Goal: Browse casually

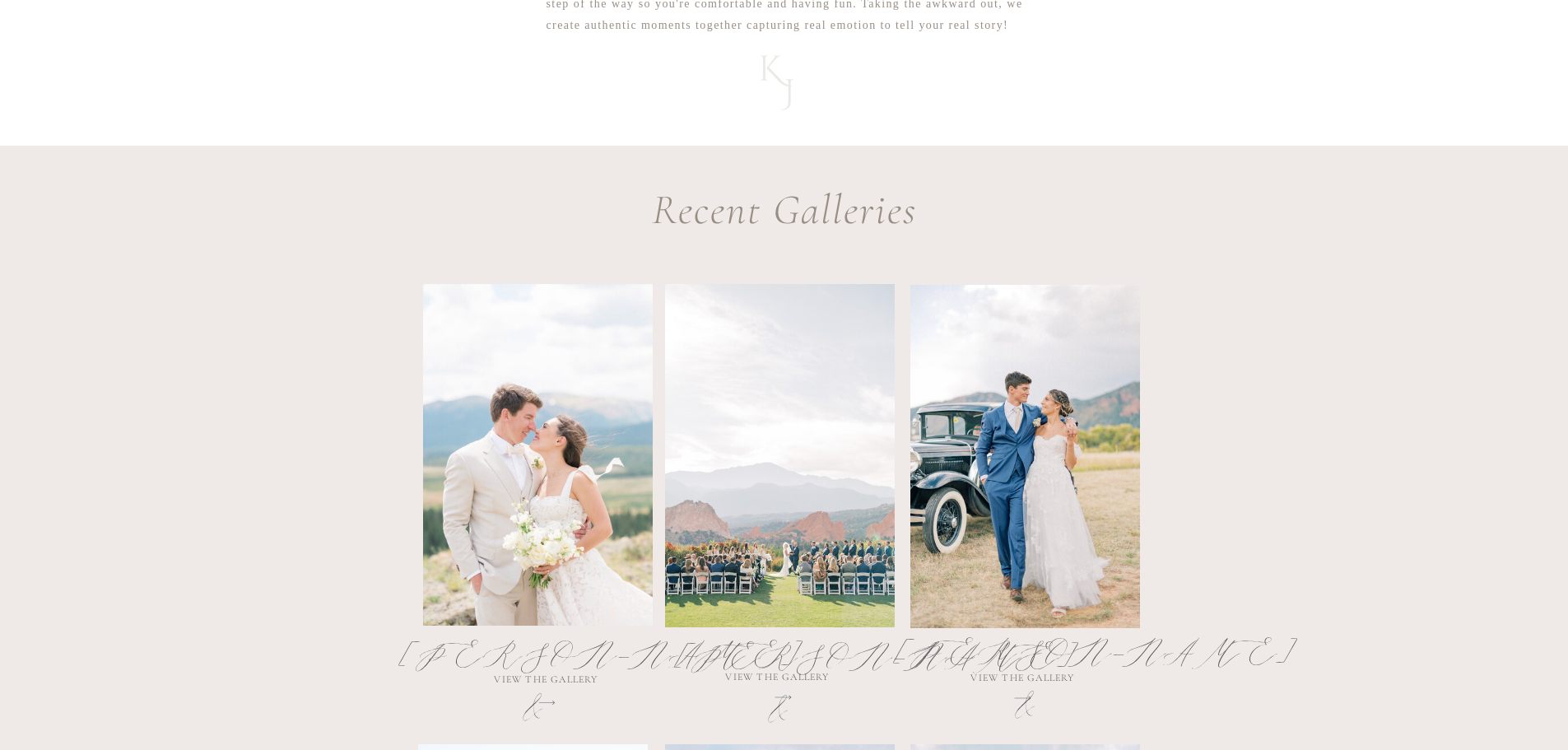
scroll to position [823, 0]
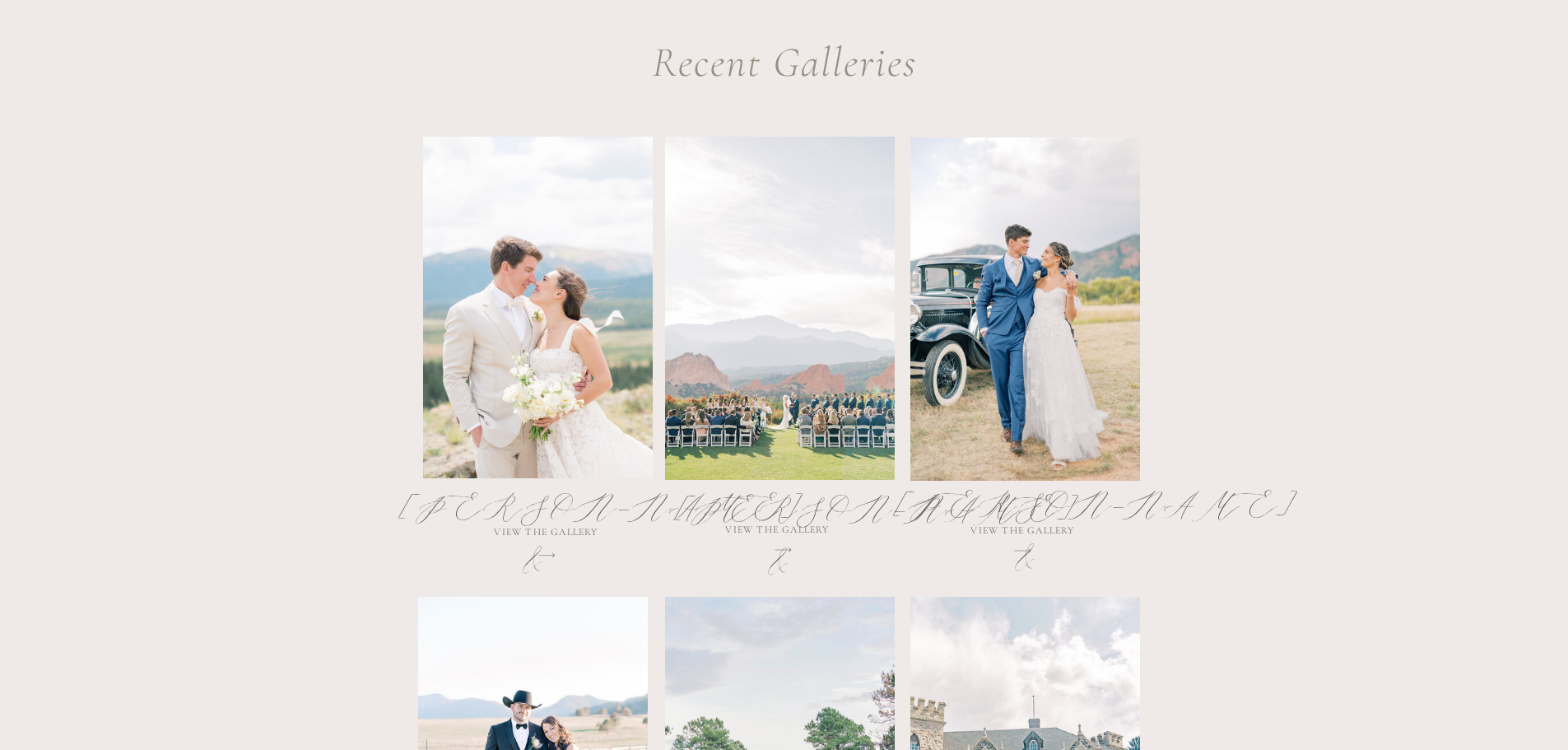
click at [576, 345] on div at bounding box center [538, 307] width 230 height 341
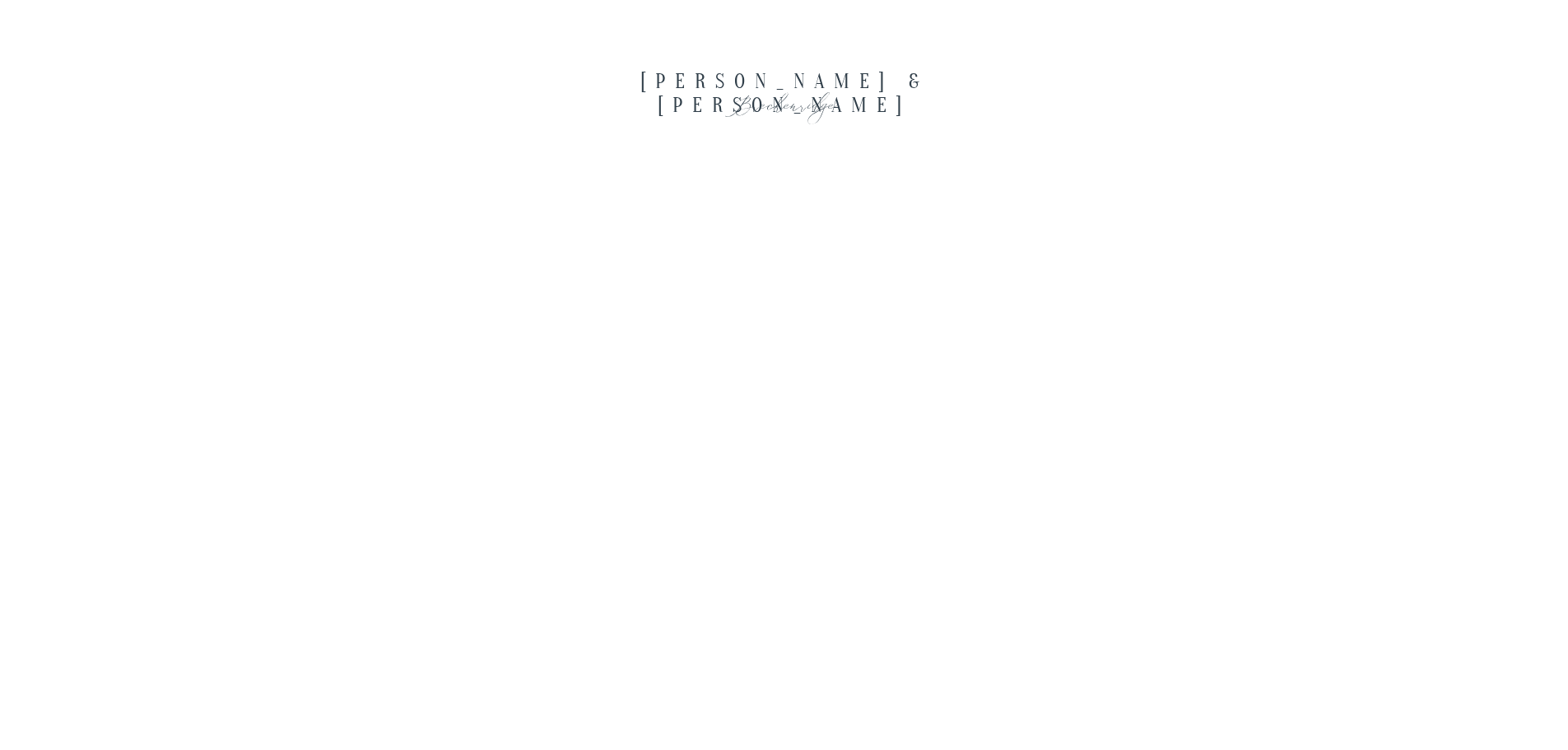
scroll to position [2741, 0]
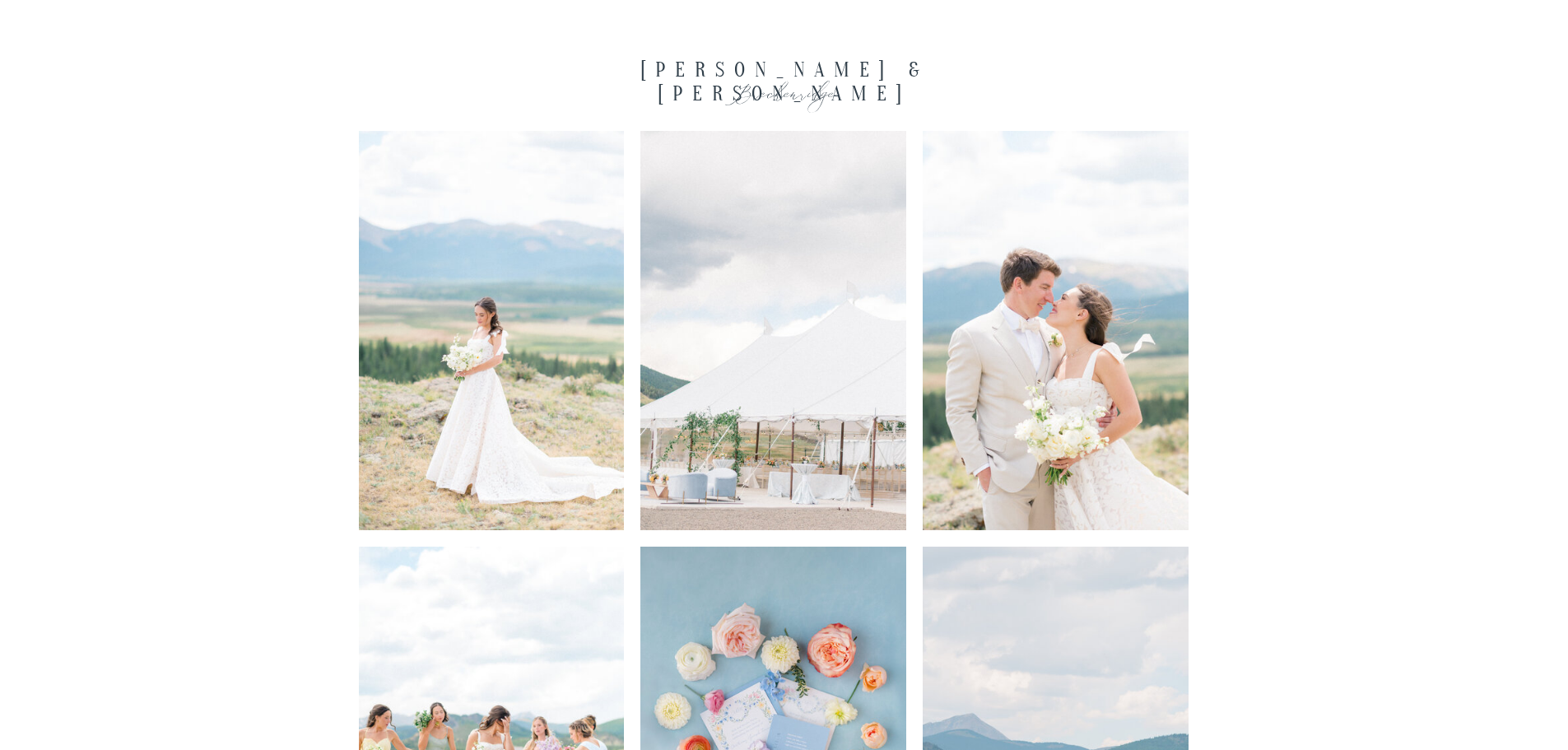
click at [515, 335] on img at bounding box center [492, 331] width 266 height 399
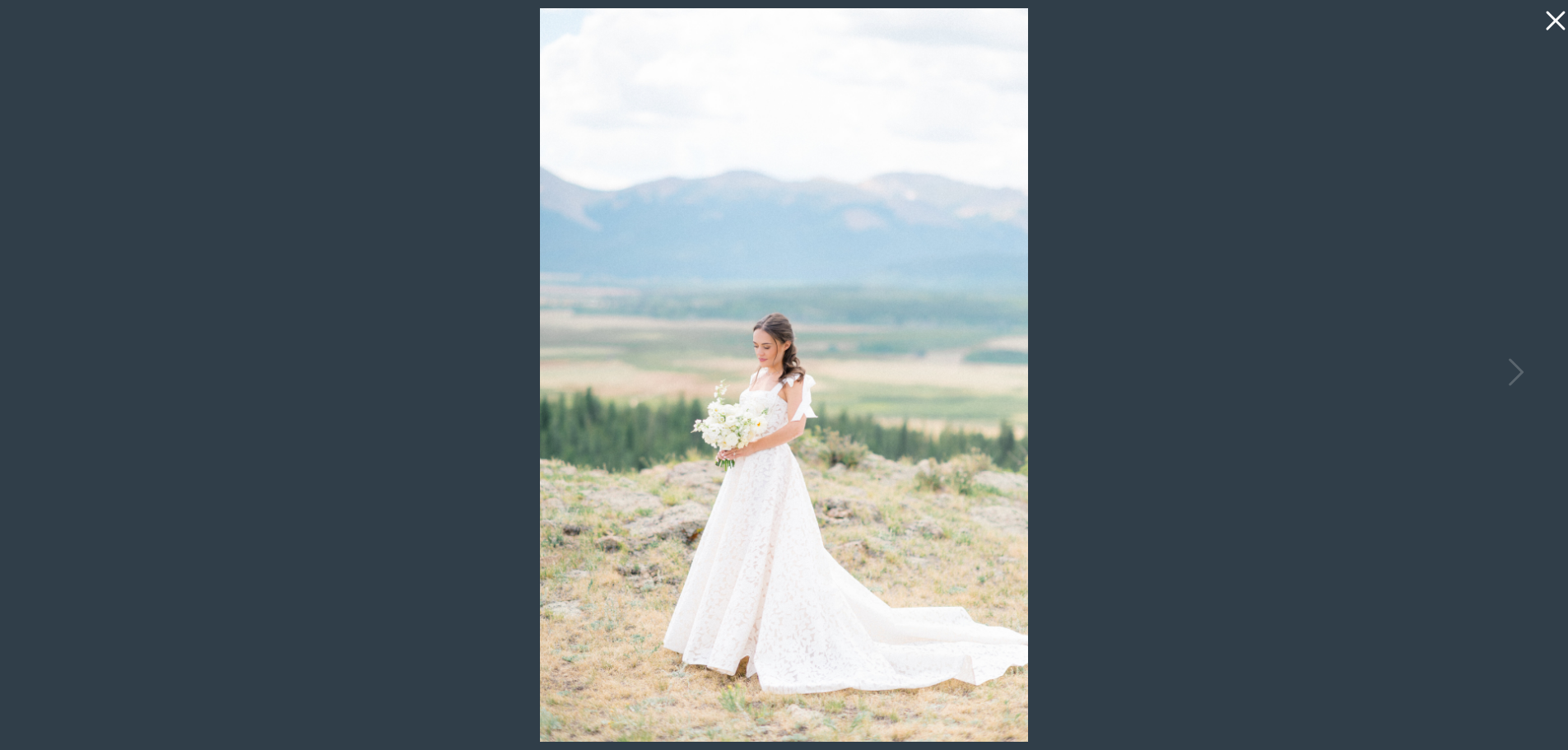
scroll to position [2905, 0]
click at [1520, 372] on icon at bounding box center [1516, 372] width 15 height 27
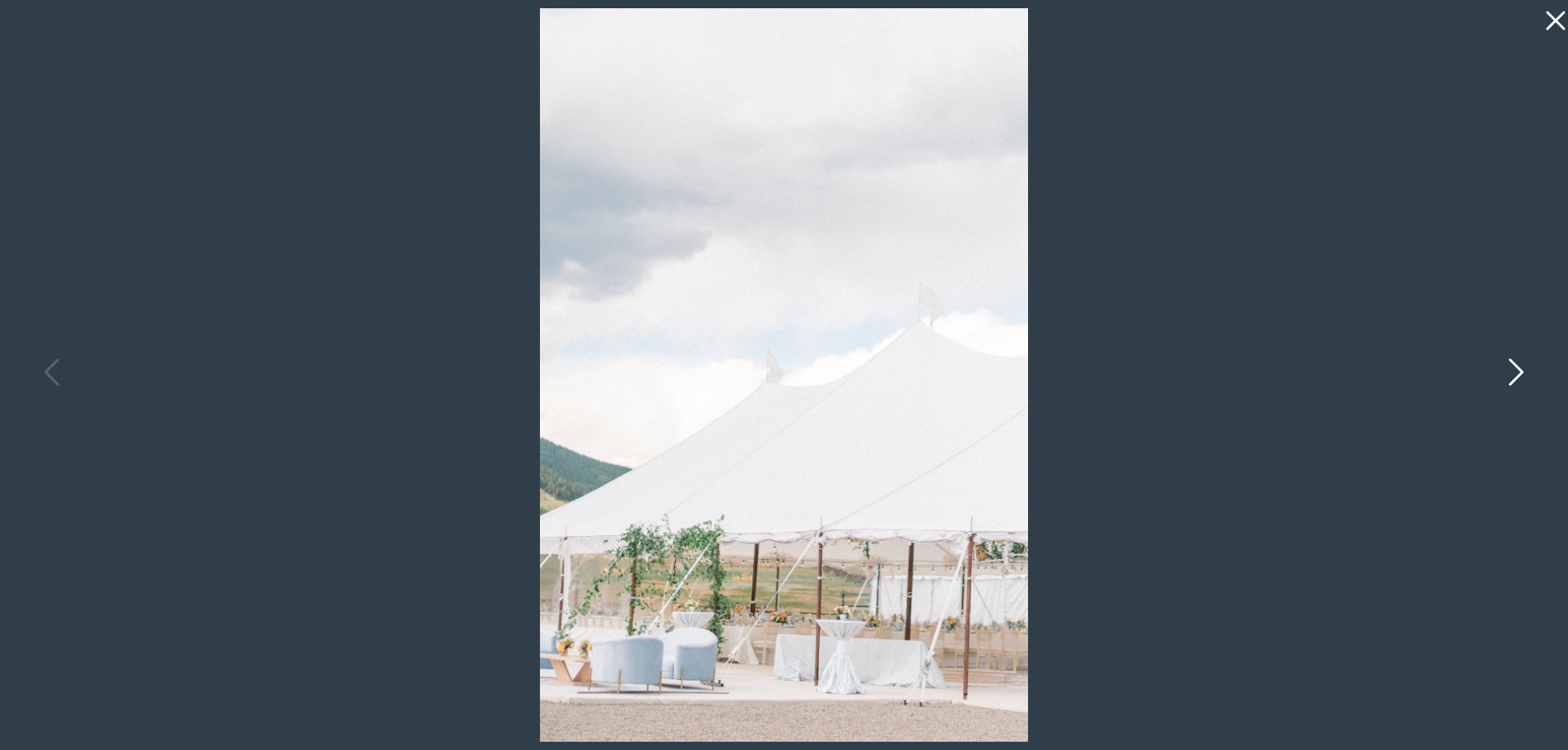
click at [1520, 372] on icon at bounding box center [1516, 372] width 15 height 27
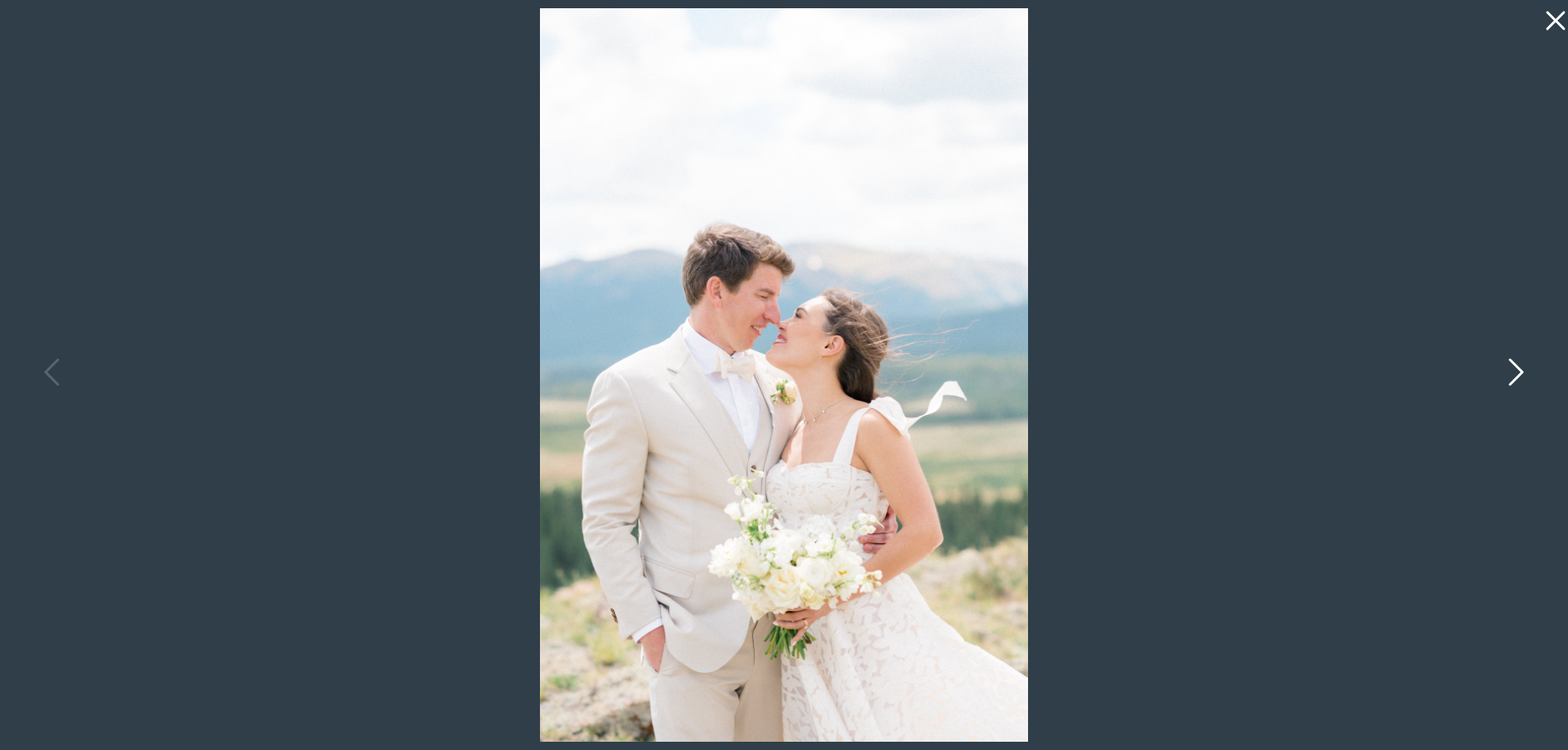
click at [1520, 372] on icon at bounding box center [1516, 372] width 15 height 27
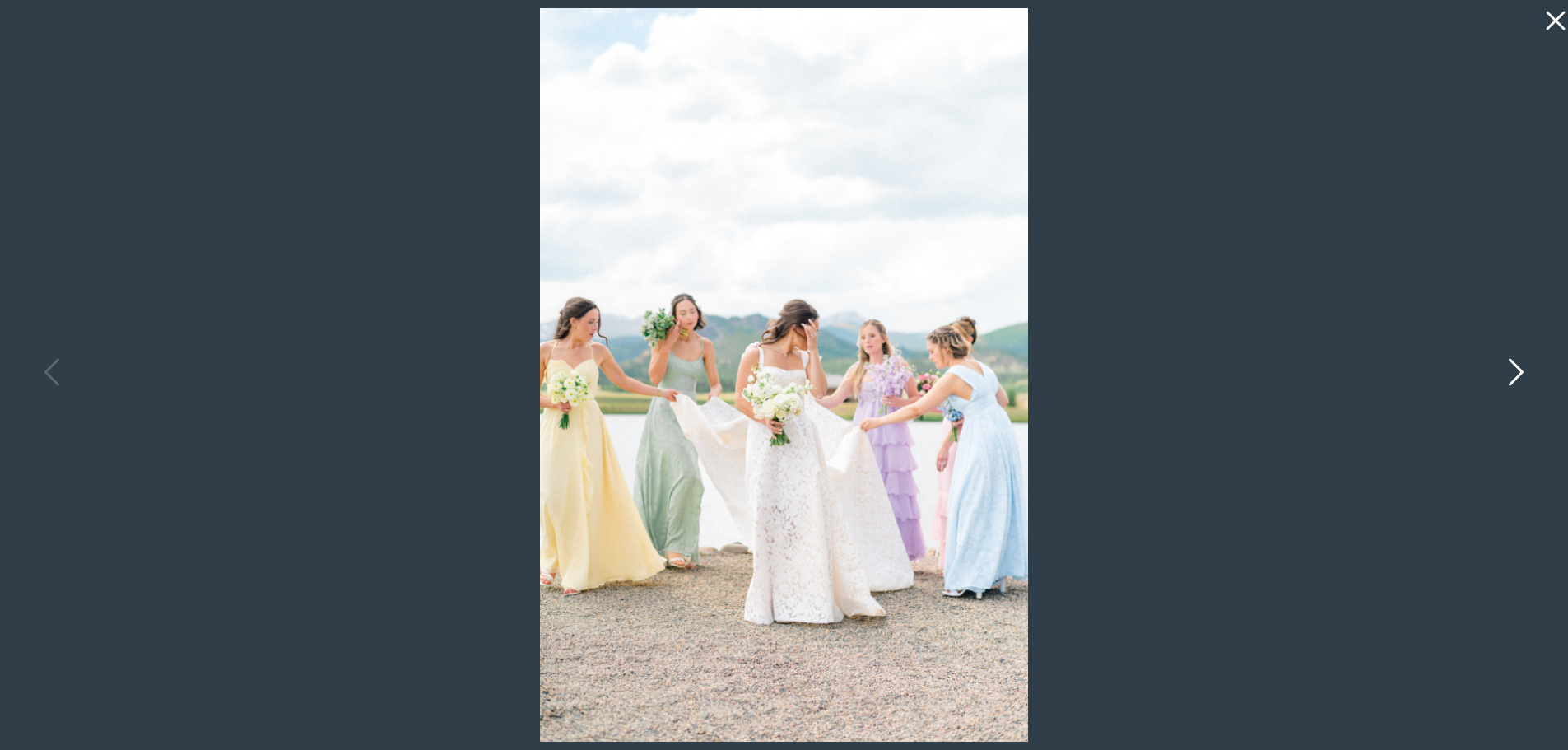
click at [1520, 372] on icon at bounding box center [1516, 372] width 15 height 27
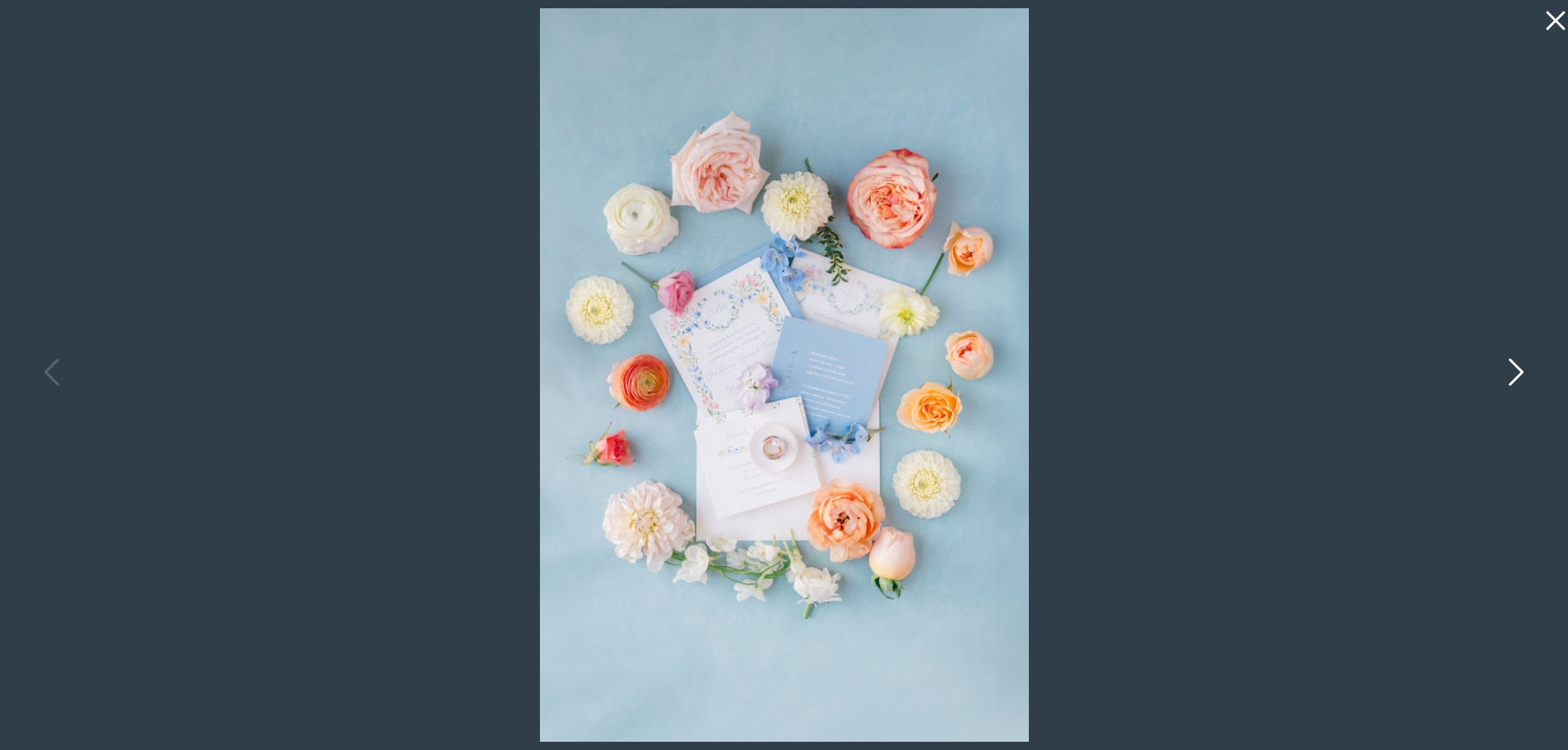
click at [1520, 372] on icon at bounding box center [1516, 372] width 15 height 27
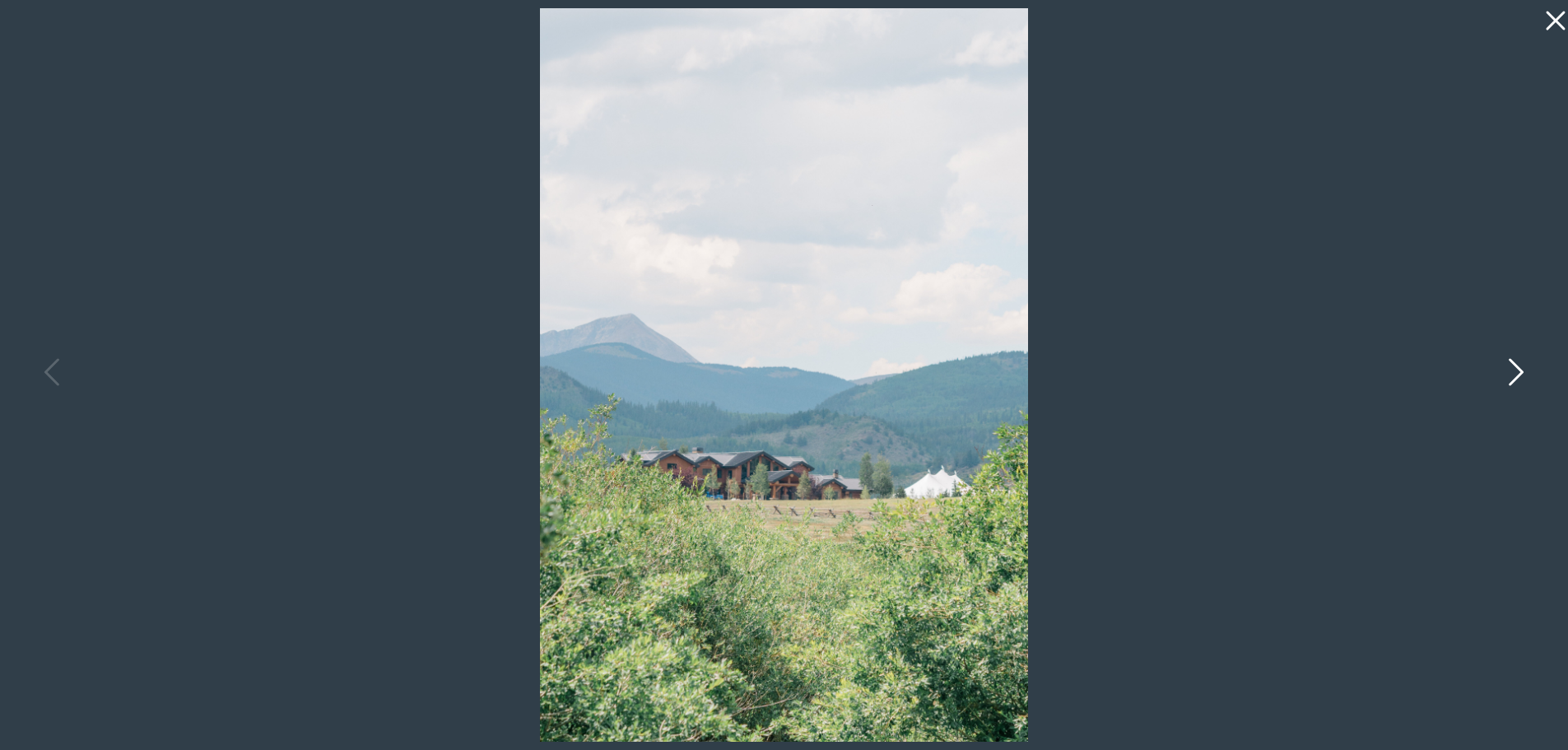
click at [1520, 372] on icon at bounding box center [1516, 372] width 15 height 27
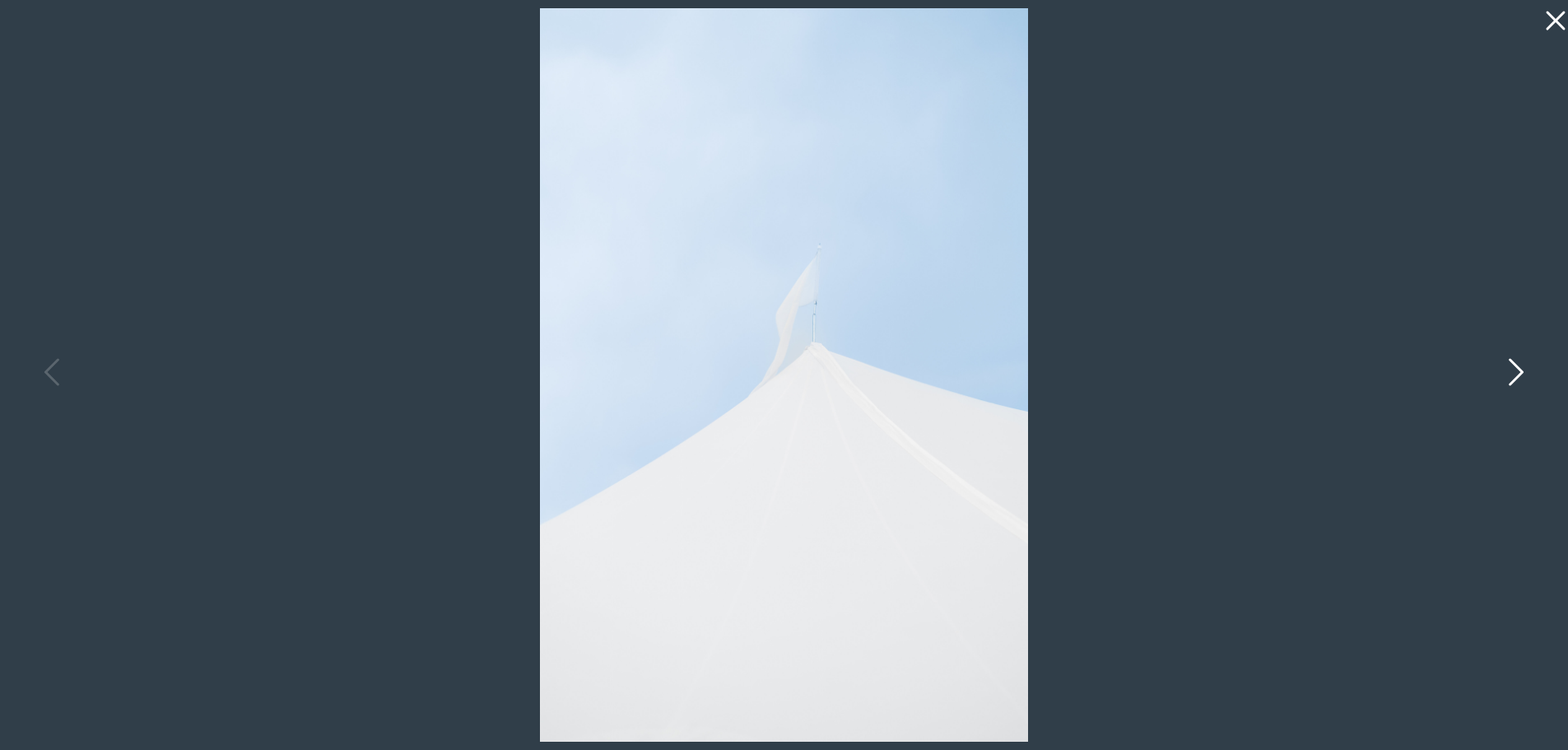
click at [1520, 372] on icon at bounding box center [1516, 372] width 15 height 27
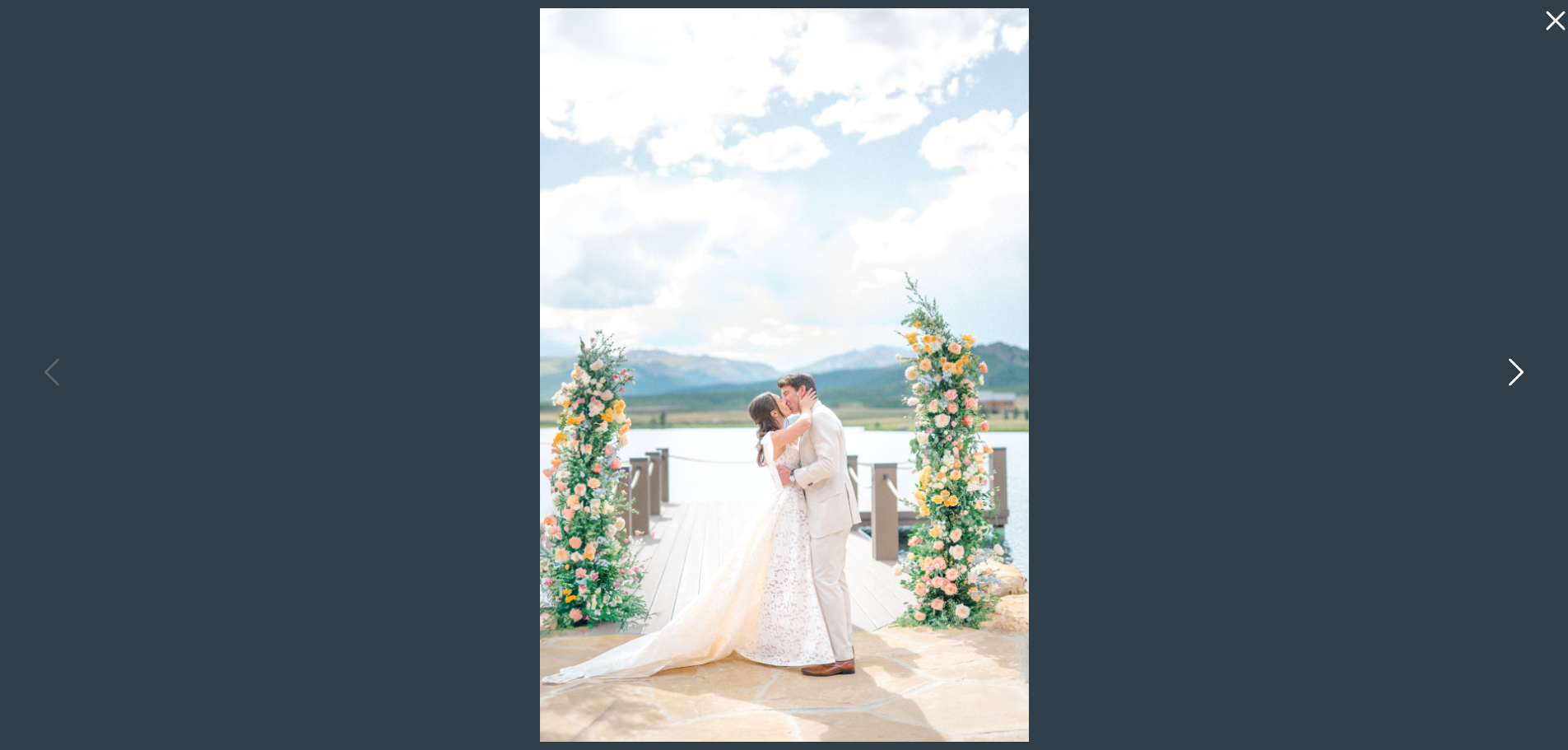
click at [1520, 372] on icon at bounding box center [1516, 372] width 15 height 27
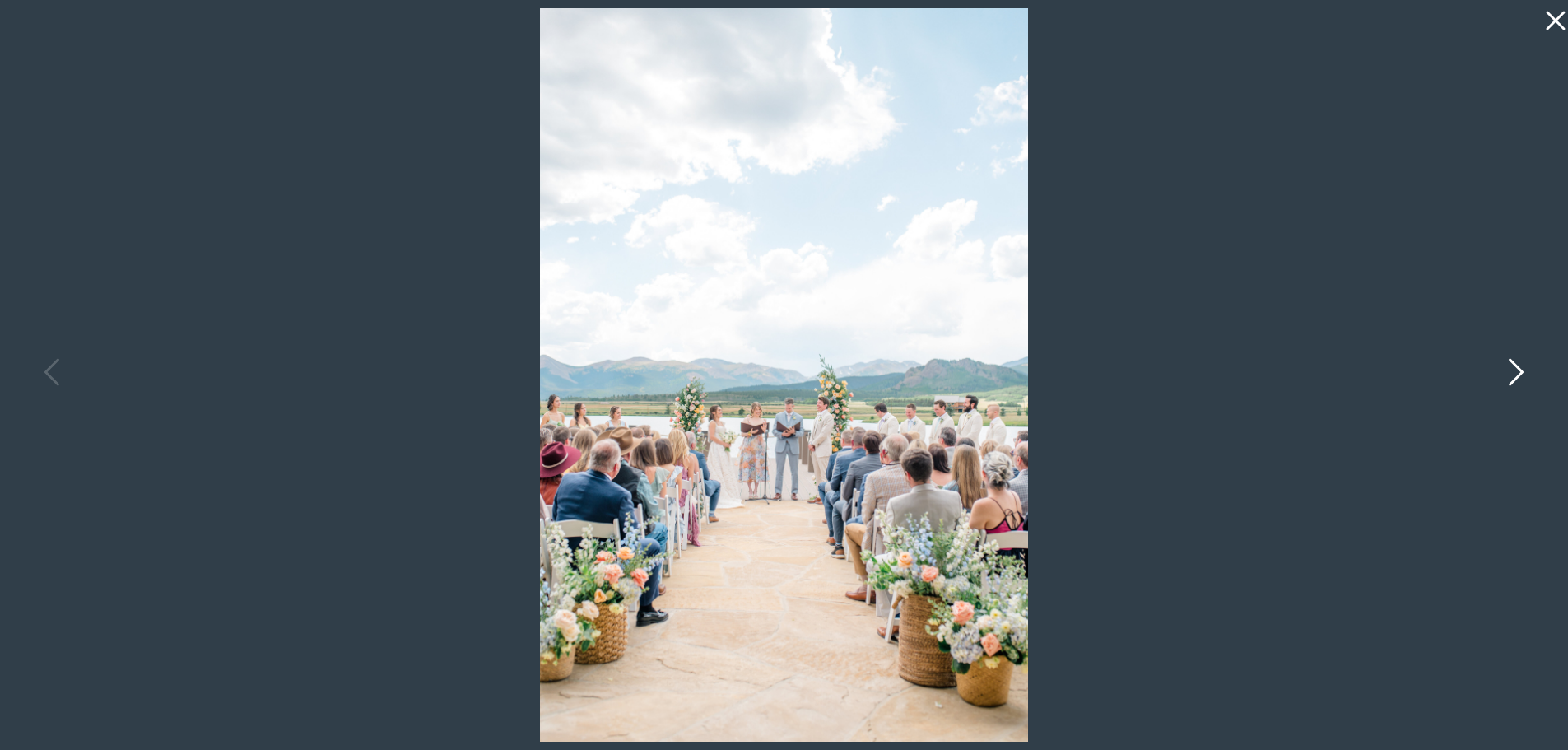
click at [1520, 372] on icon at bounding box center [1516, 372] width 15 height 27
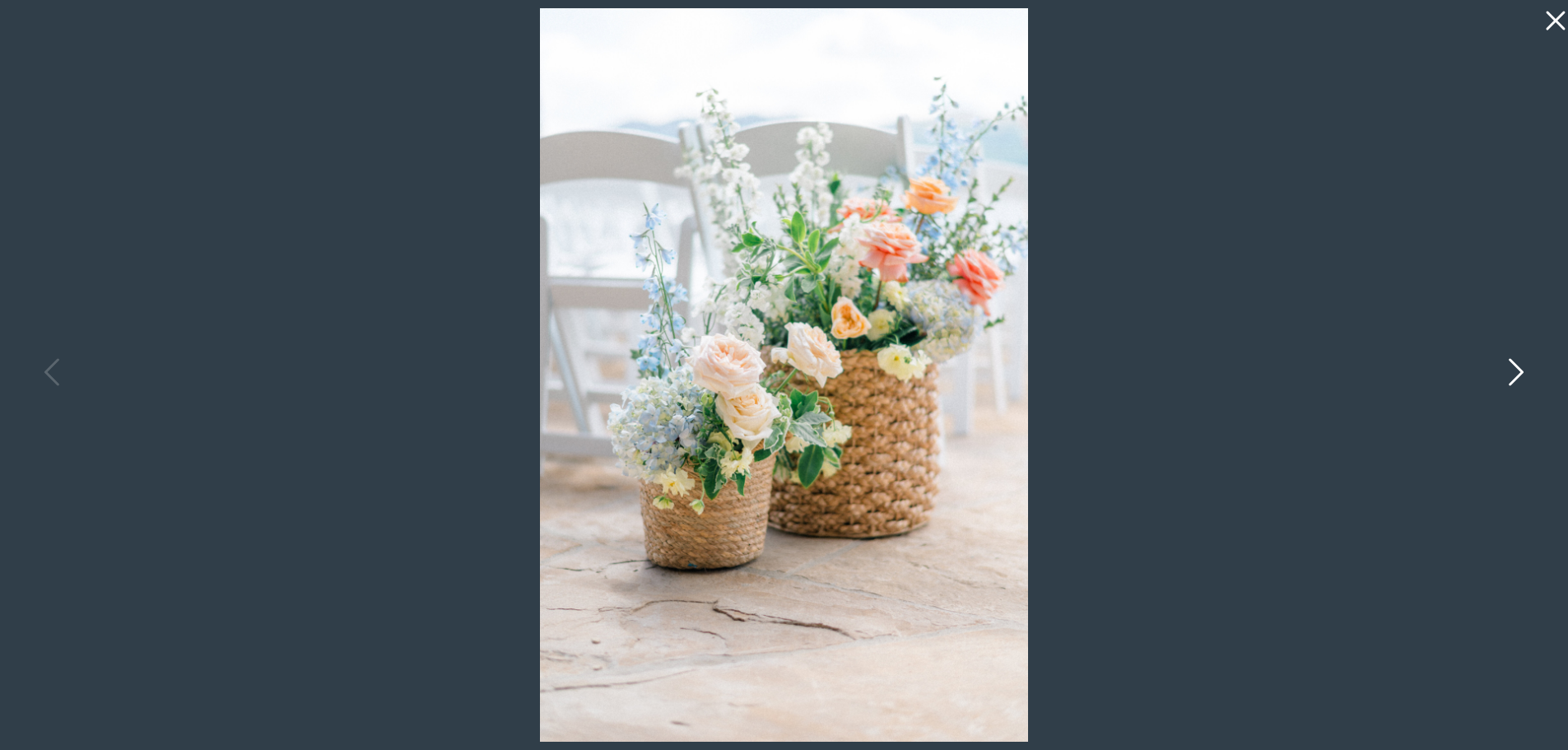
click at [1524, 376] on icon at bounding box center [1514, 376] width 41 height 49
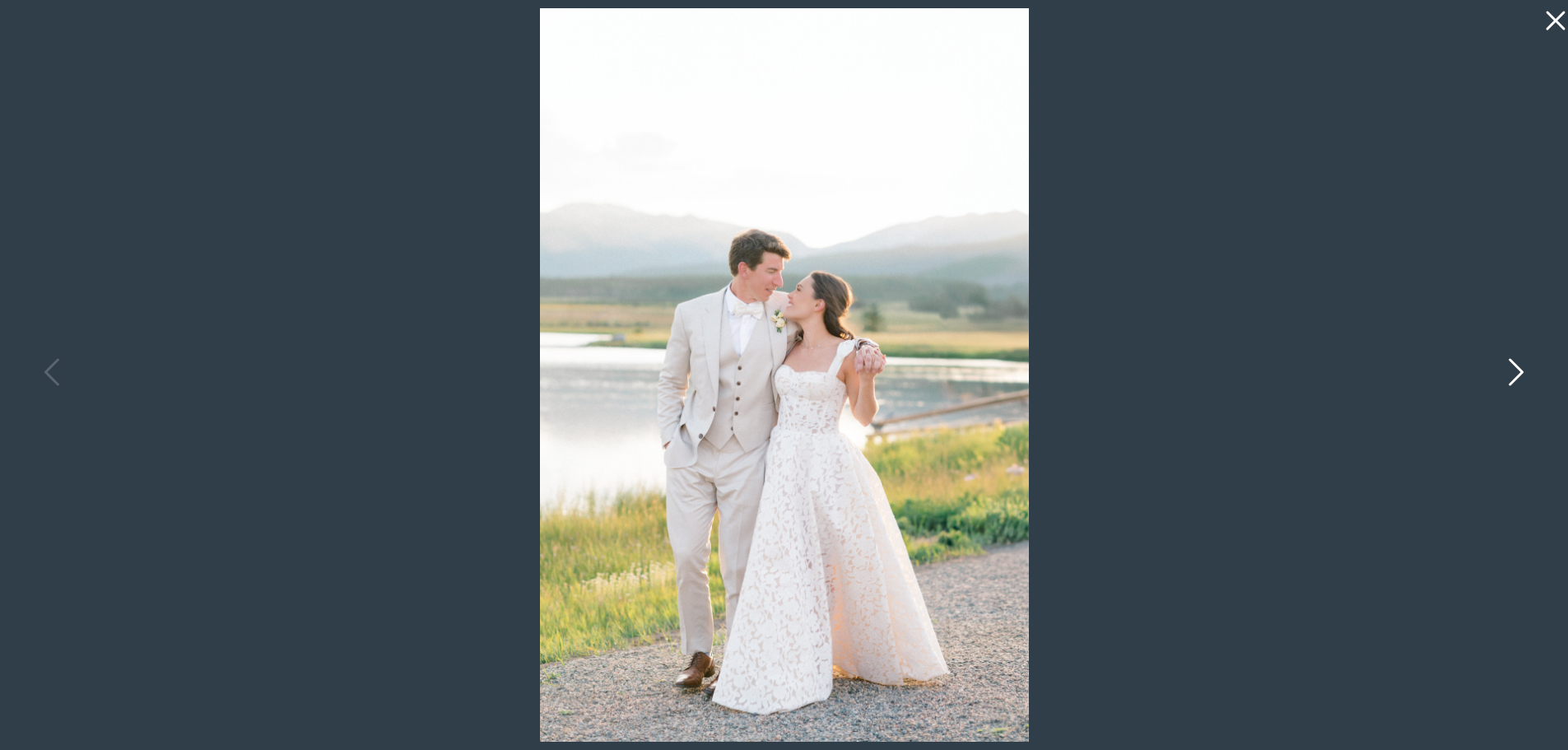
click at [1520, 376] on icon at bounding box center [1514, 376] width 41 height 49
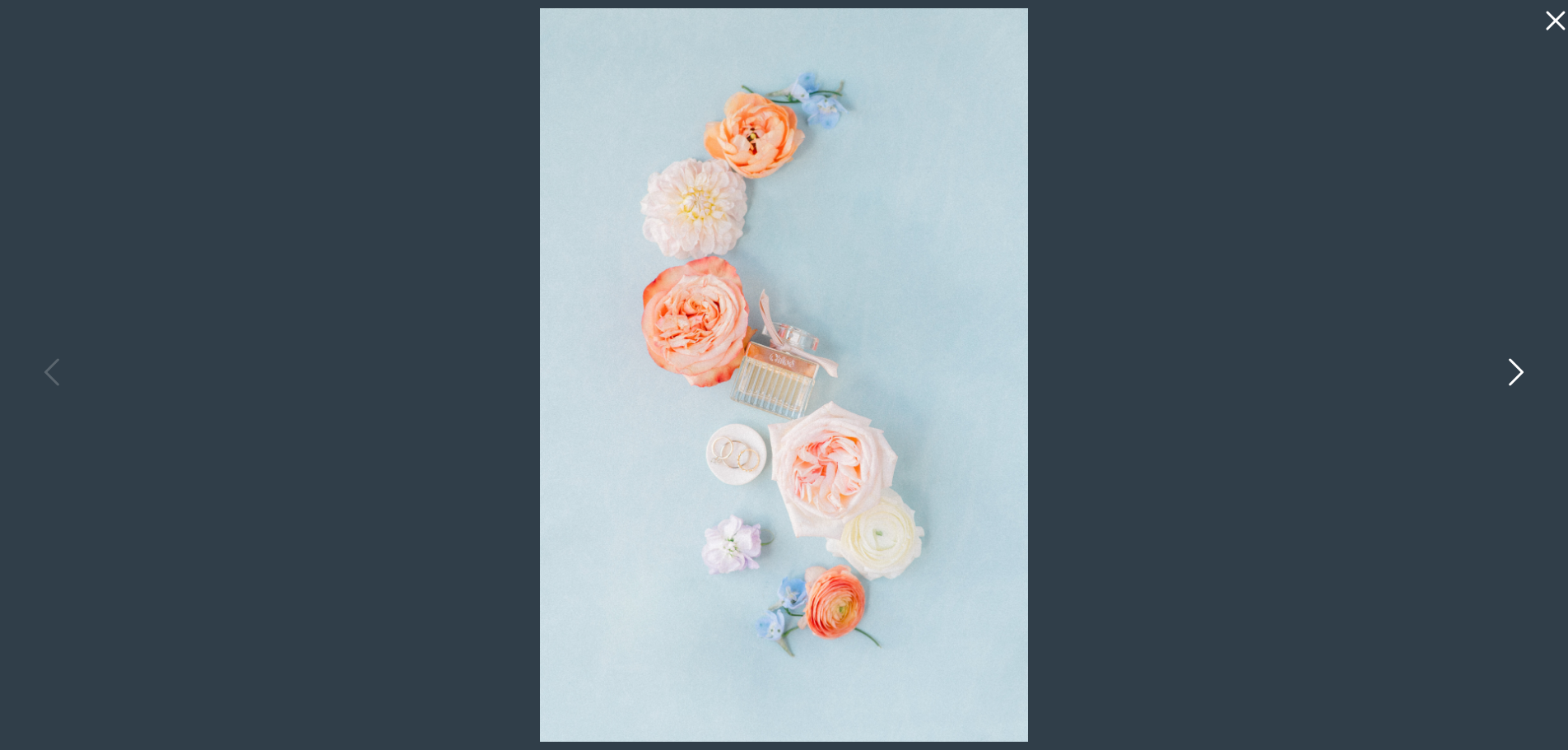
click at [1520, 376] on icon at bounding box center [1514, 376] width 41 height 49
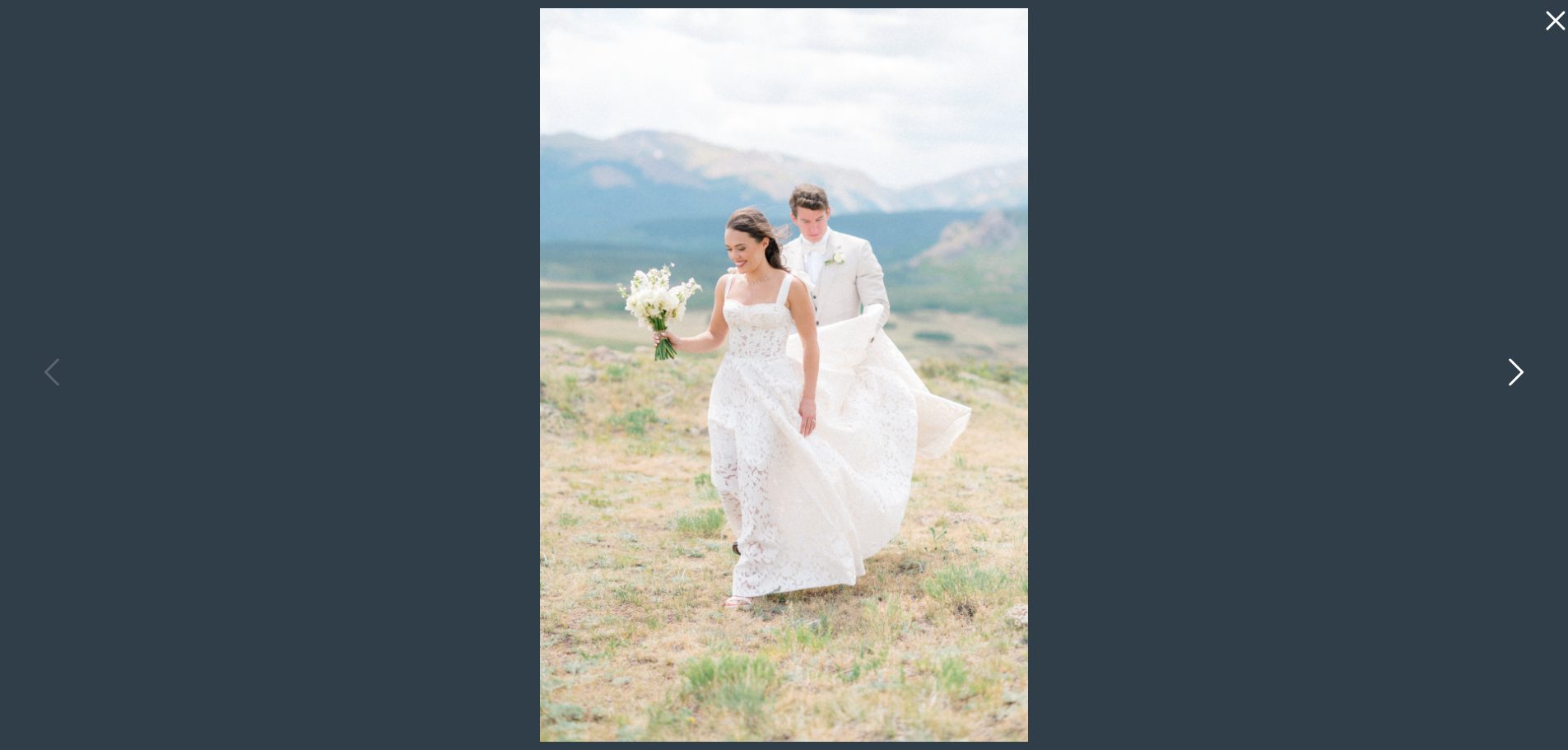
click at [1520, 376] on icon at bounding box center [1514, 376] width 41 height 49
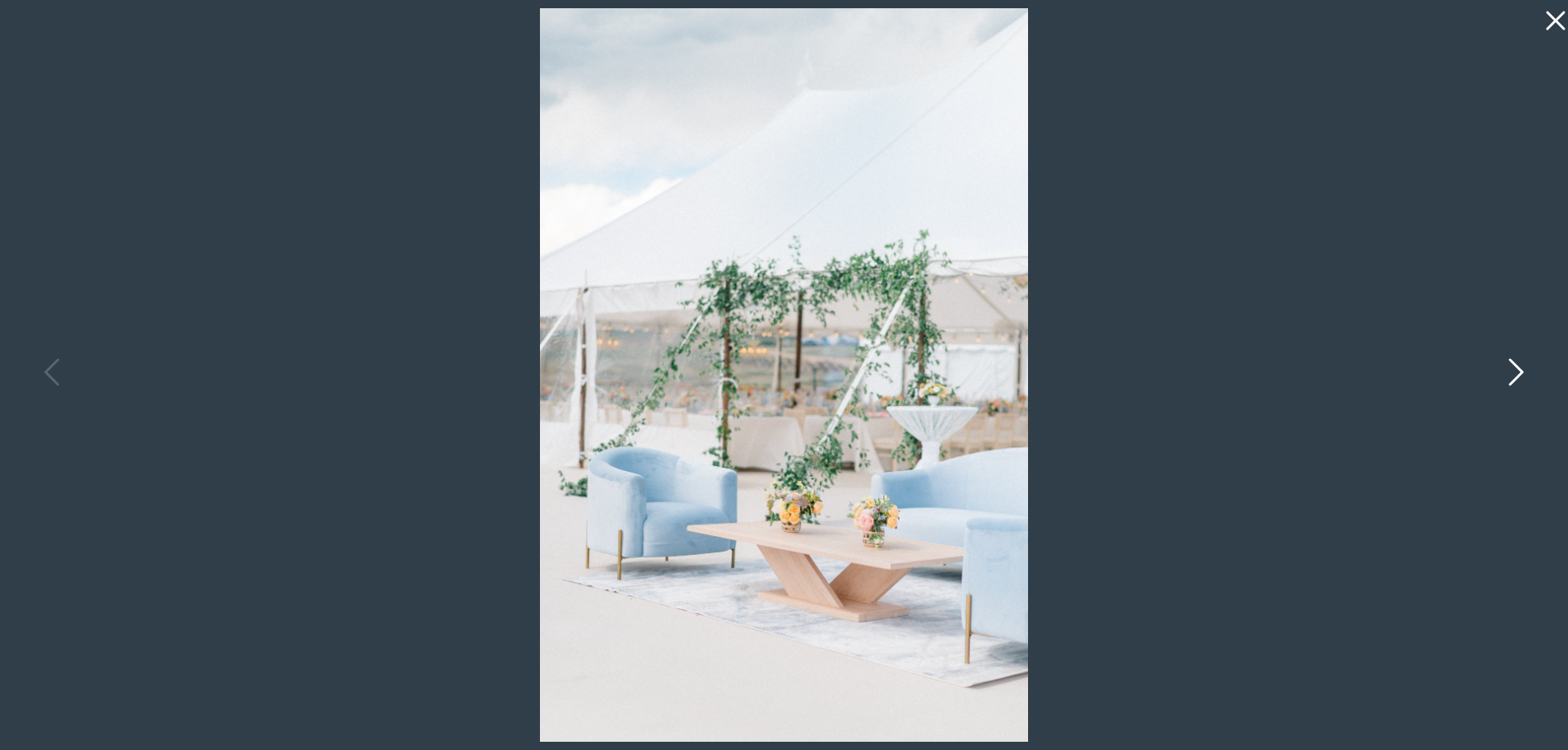
click at [1520, 376] on icon at bounding box center [1514, 376] width 41 height 49
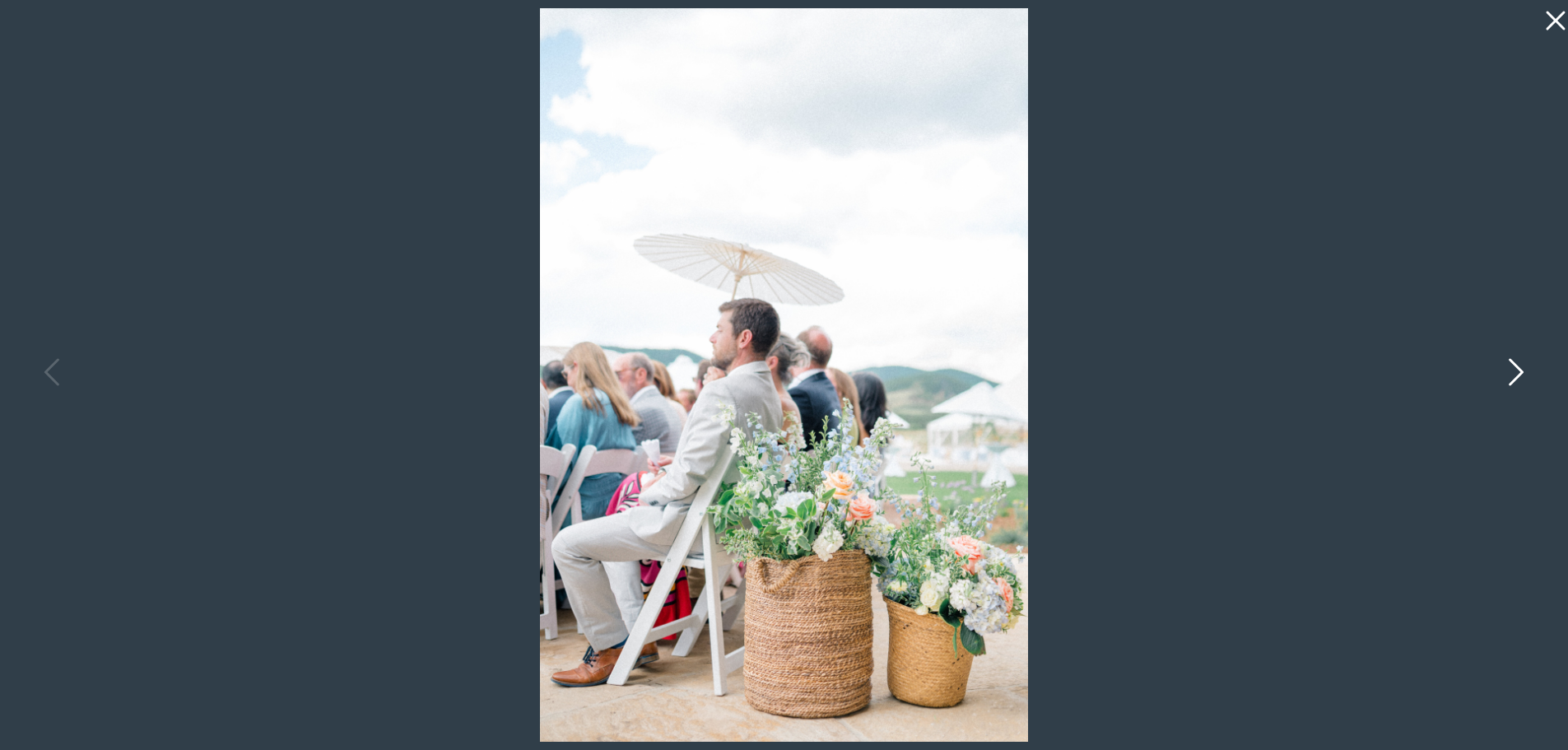
click at [1520, 376] on icon at bounding box center [1514, 376] width 41 height 49
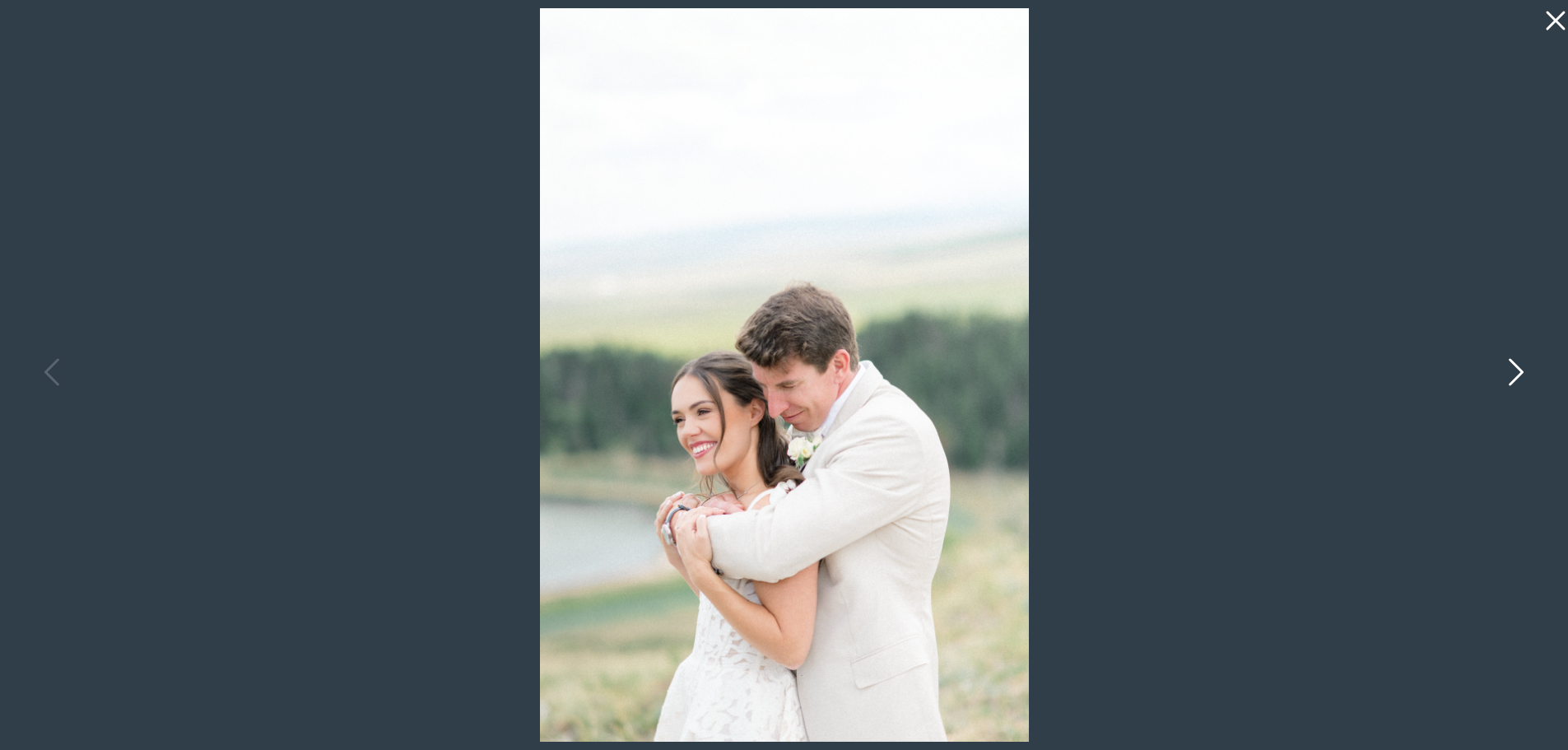
click at [1520, 376] on icon at bounding box center [1514, 376] width 41 height 49
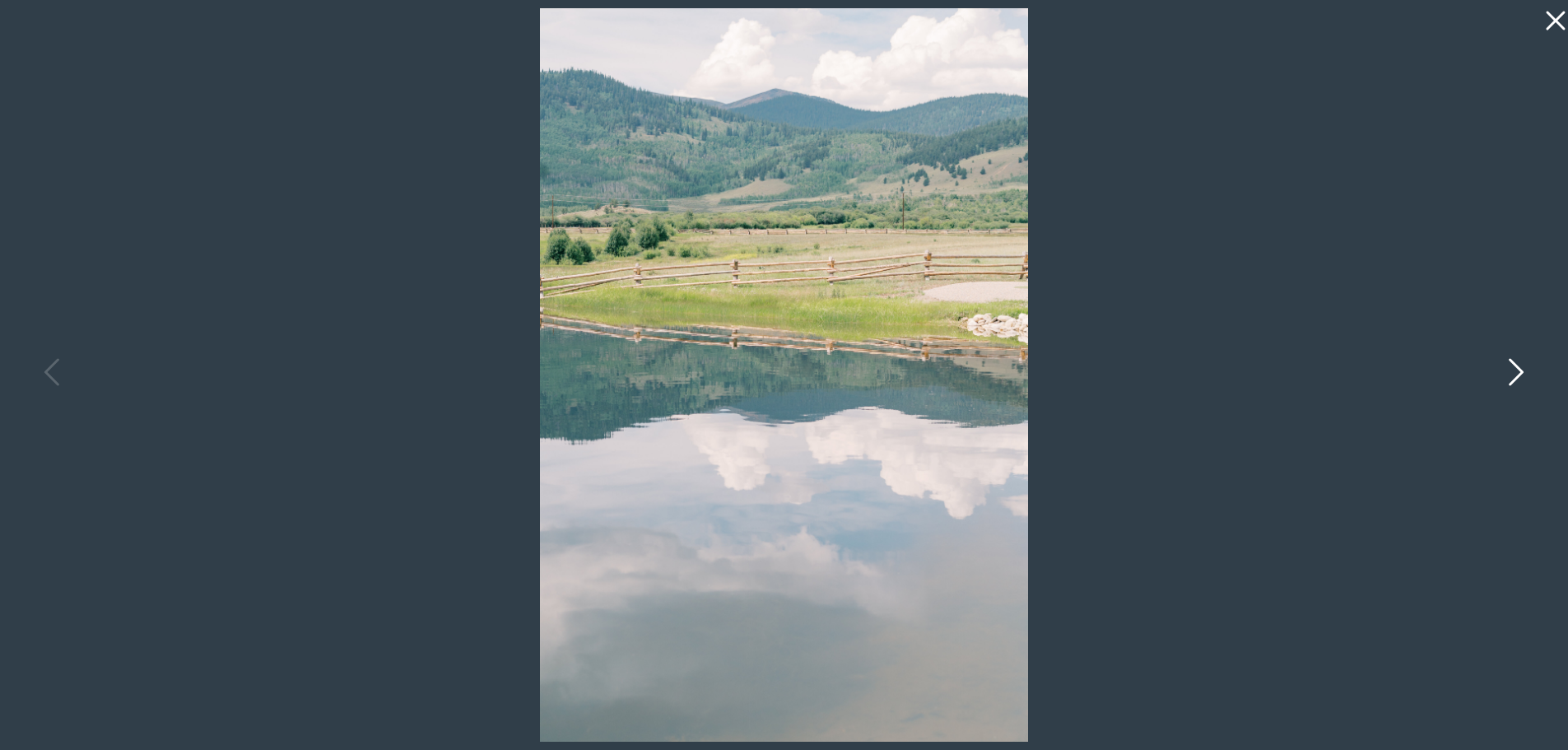
click at [1520, 376] on icon at bounding box center [1514, 376] width 41 height 49
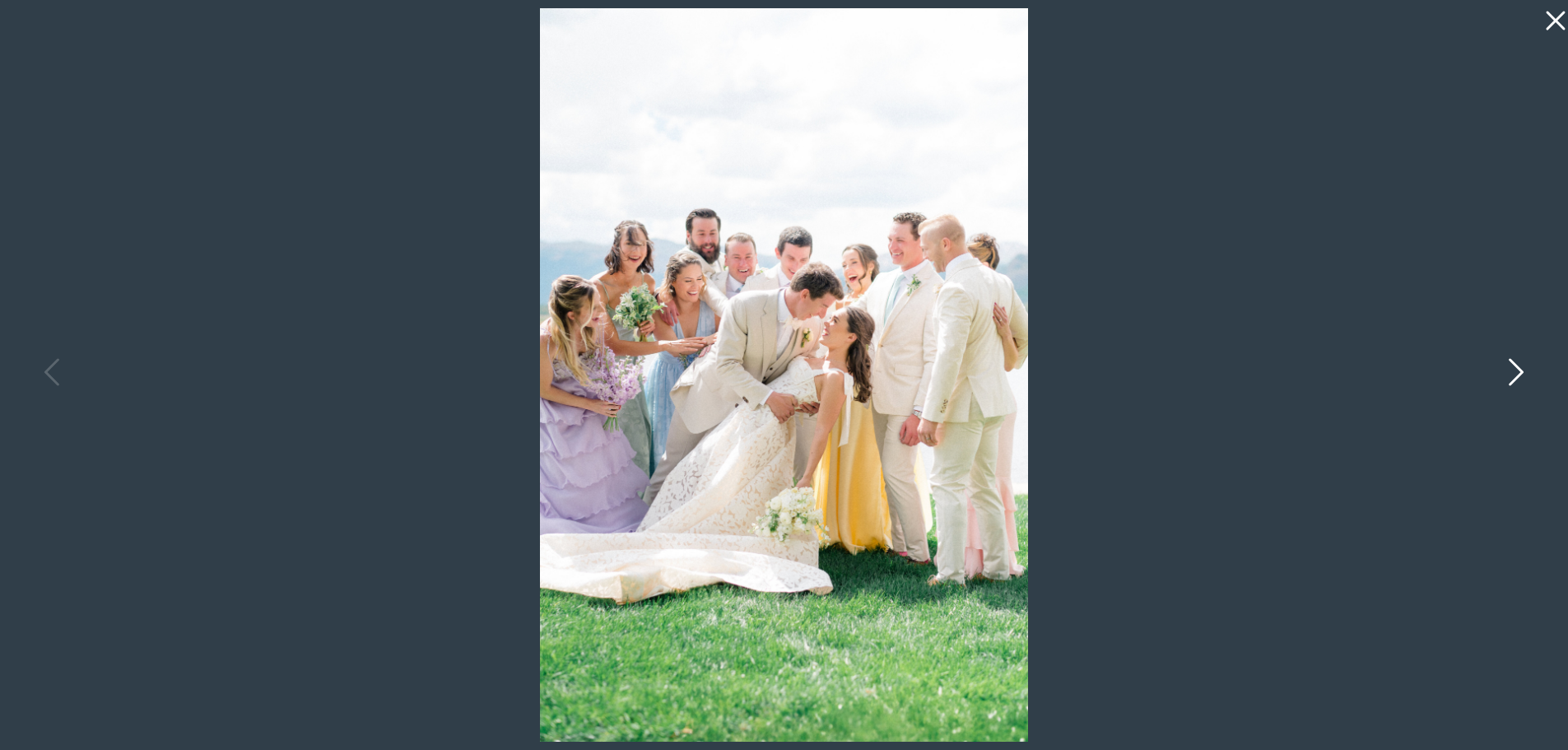
click at [1520, 376] on icon at bounding box center [1514, 376] width 41 height 49
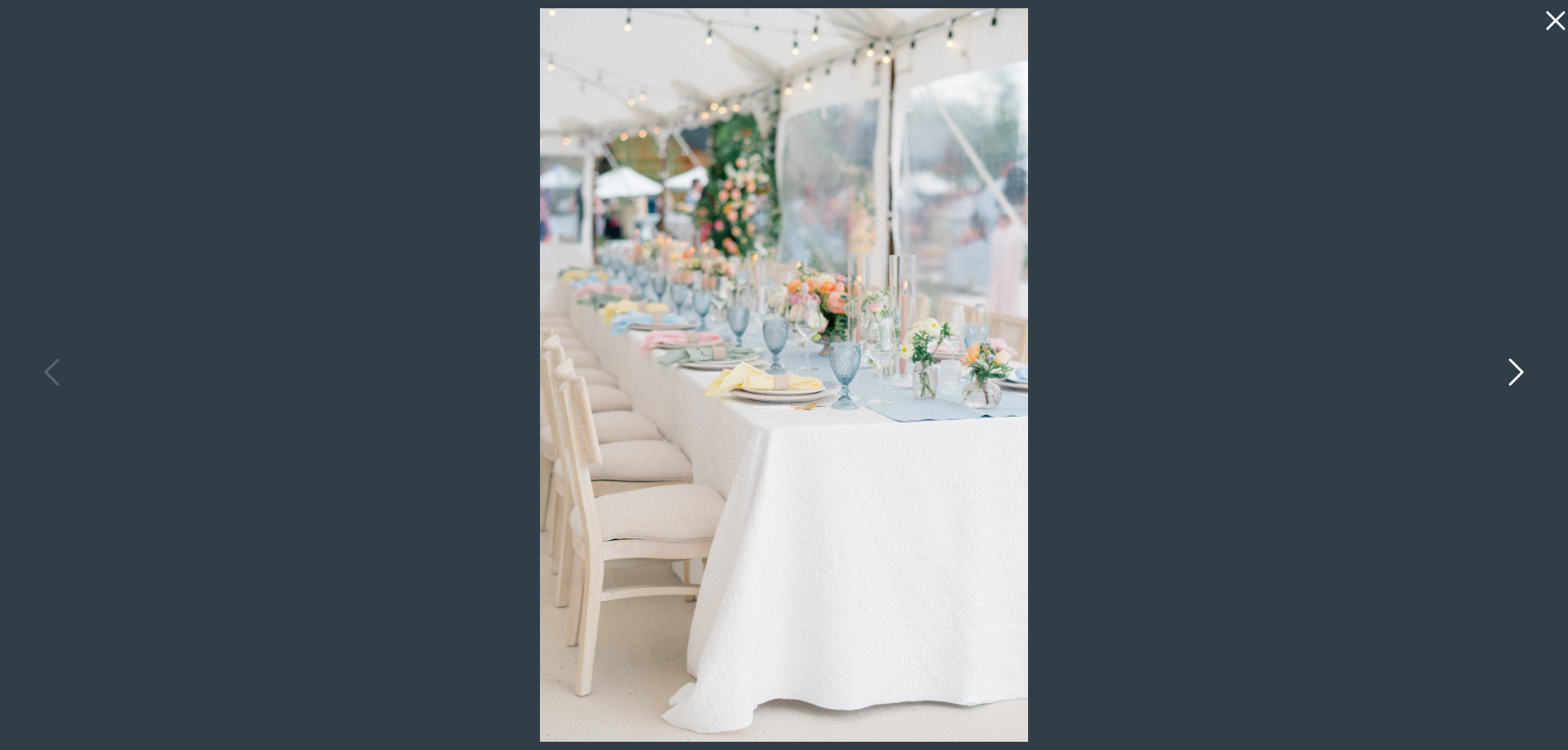
click at [1520, 376] on icon at bounding box center [1514, 376] width 41 height 49
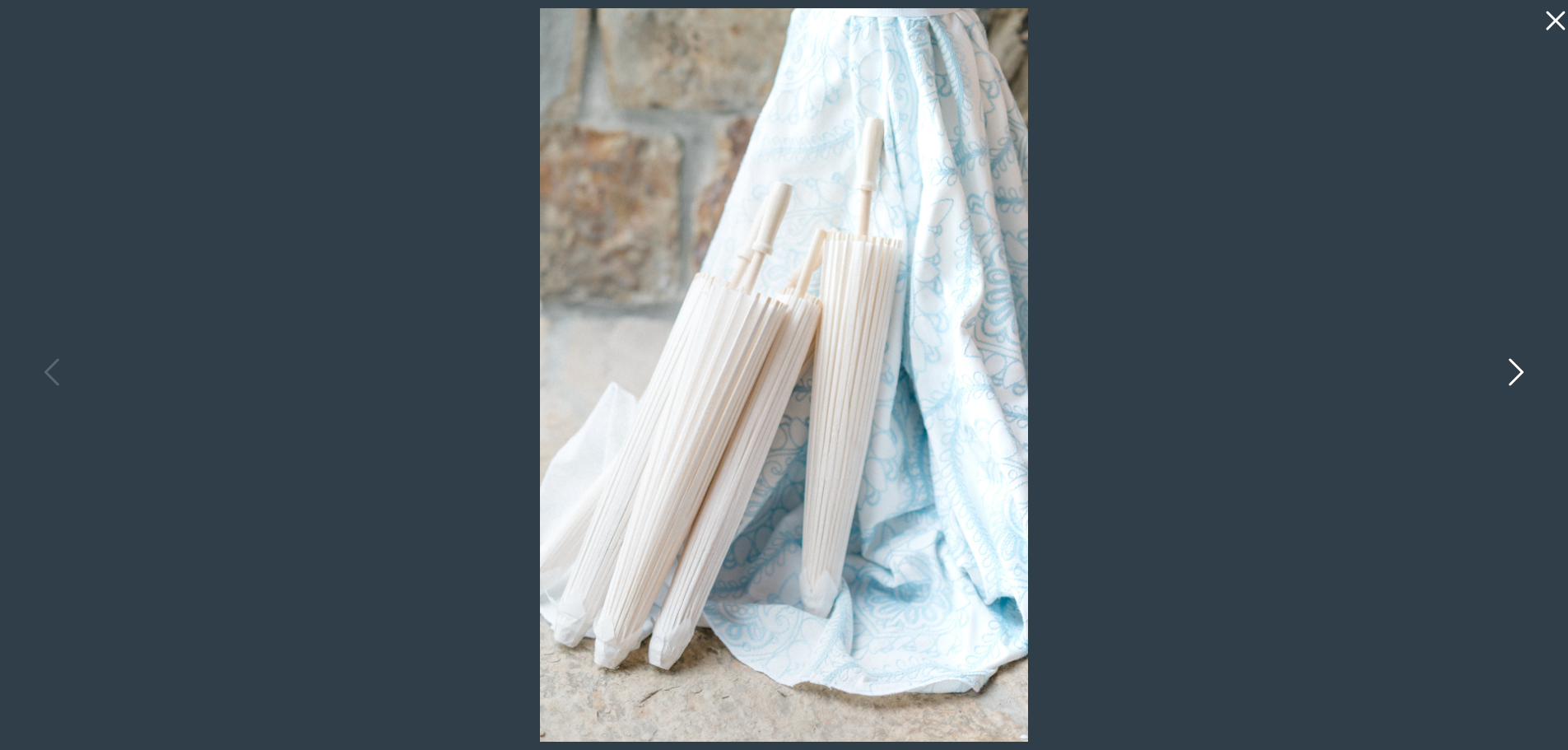
click at [1520, 376] on icon at bounding box center [1514, 376] width 41 height 49
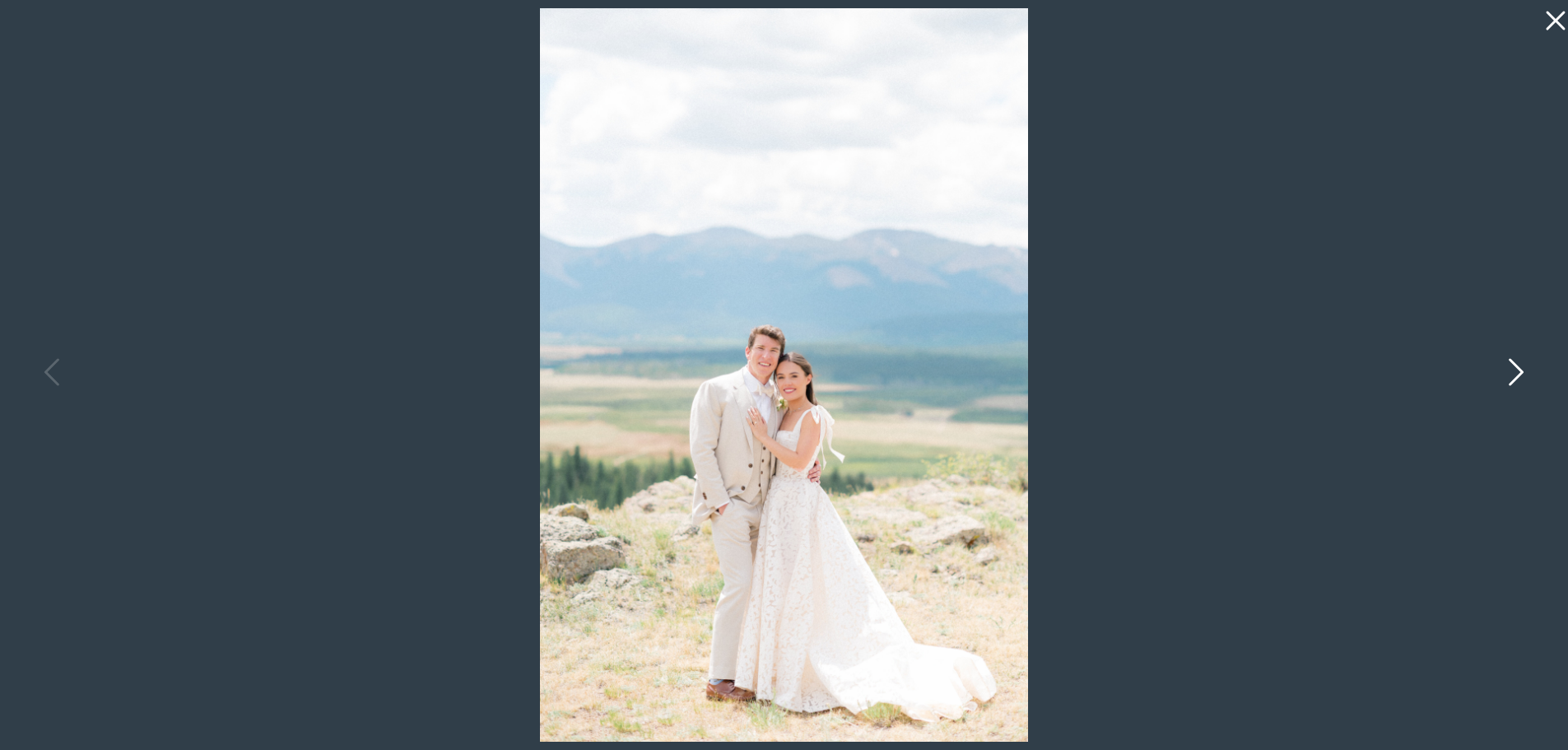
click at [1520, 376] on icon at bounding box center [1514, 376] width 41 height 49
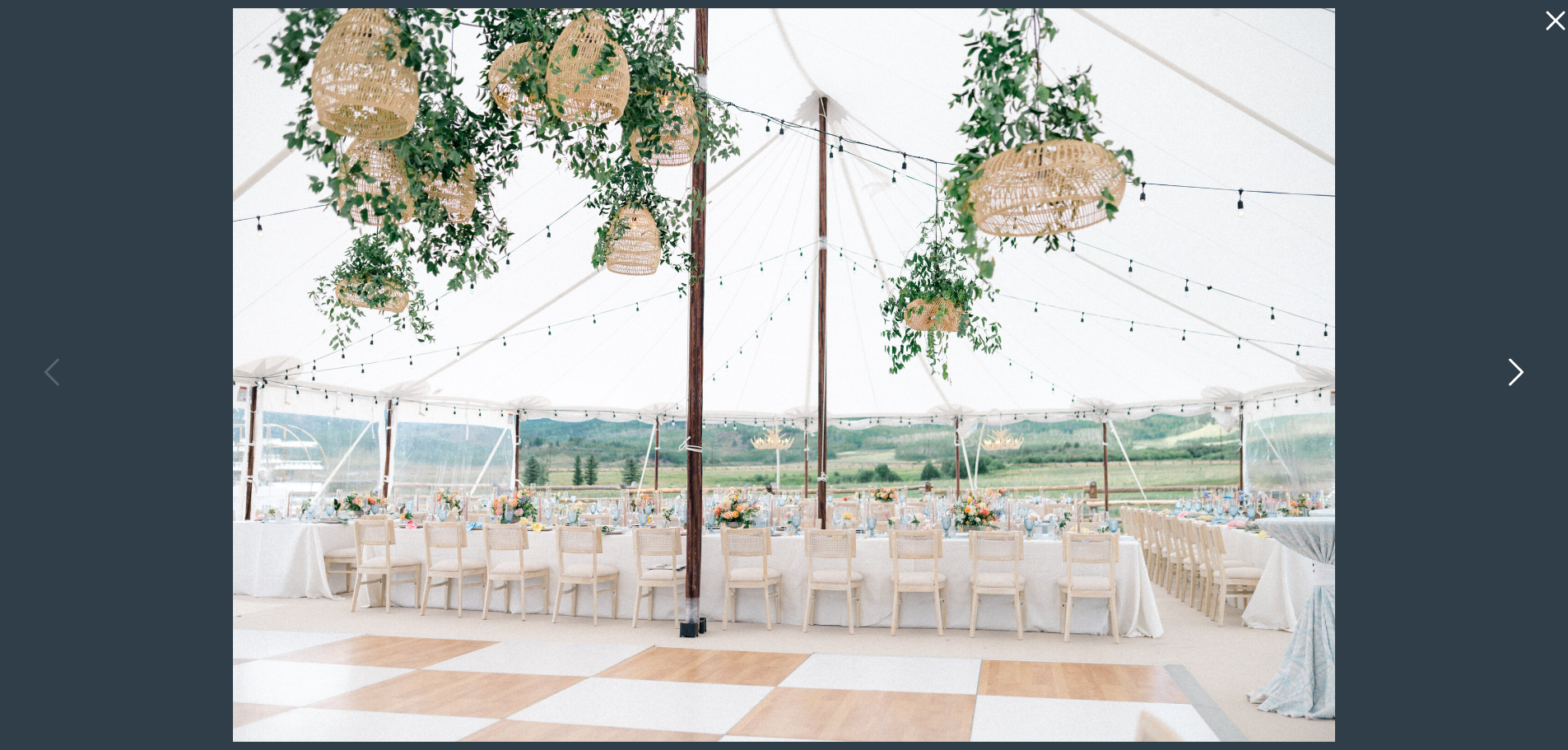
click at [1520, 376] on icon at bounding box center [1514, 376] width 41 height 49
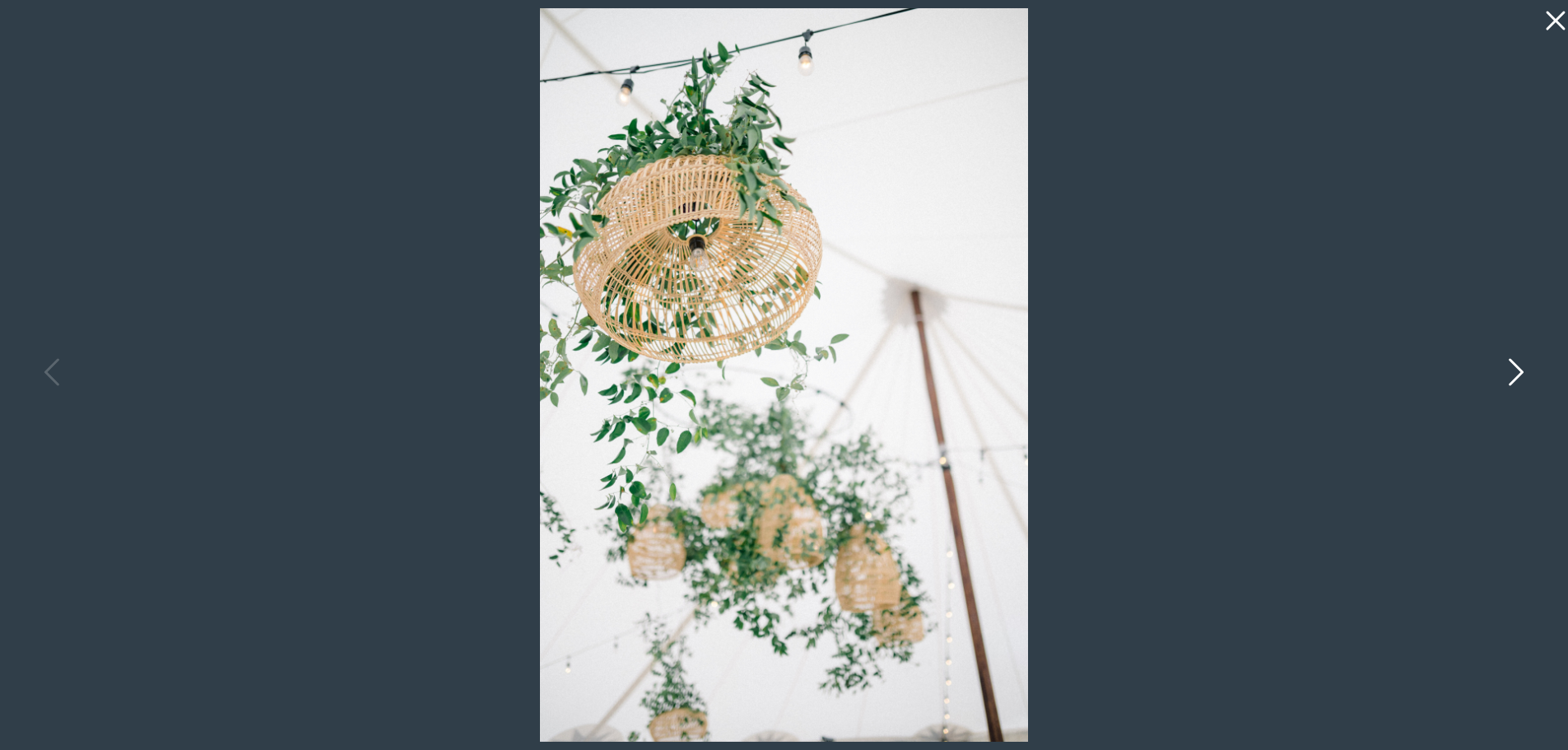
click at [1520, 376] on icon at bounding box center [1514, 376] width 41 height 49
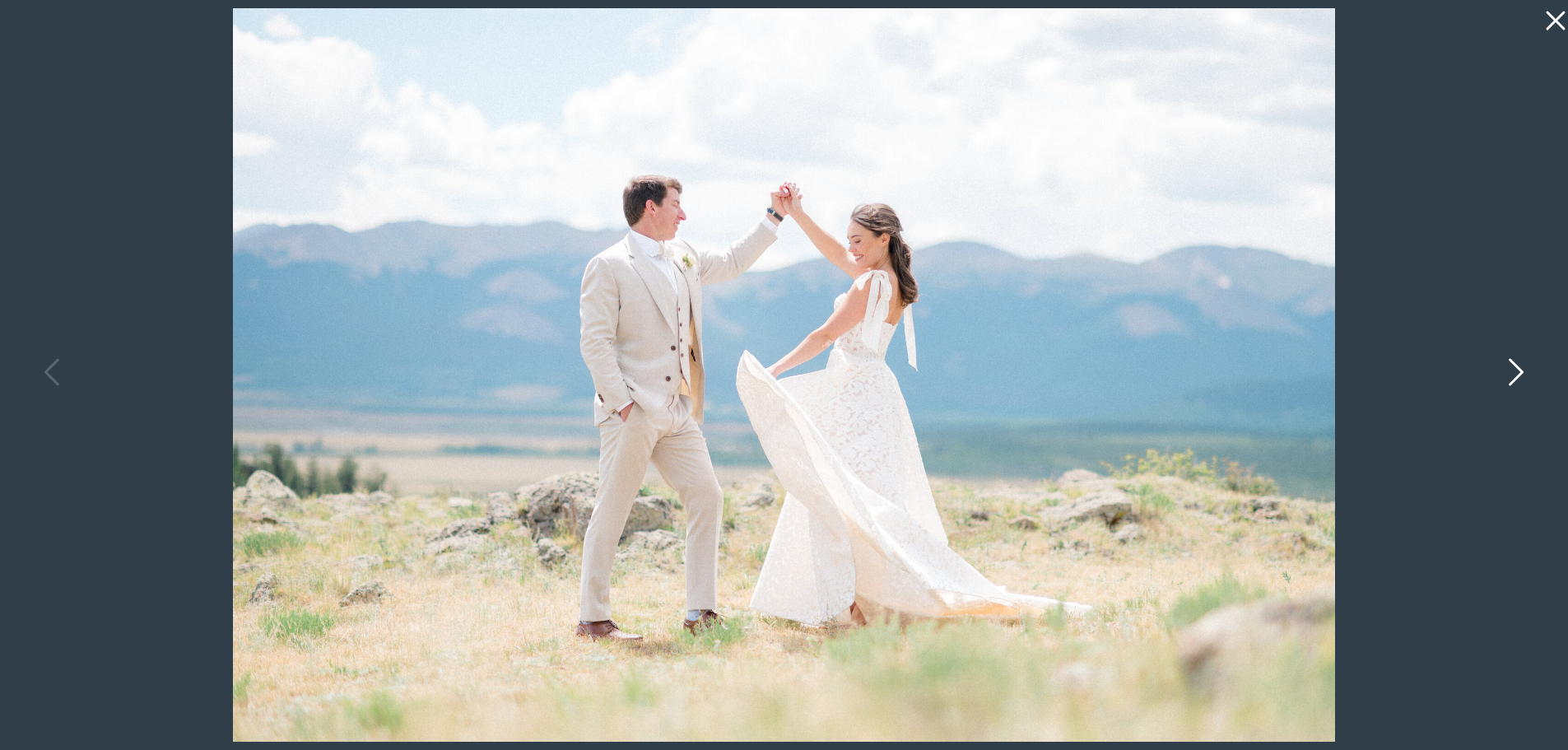
click at [1520, 376] on icon at bounding box center [1514, 376] width 41 height 49
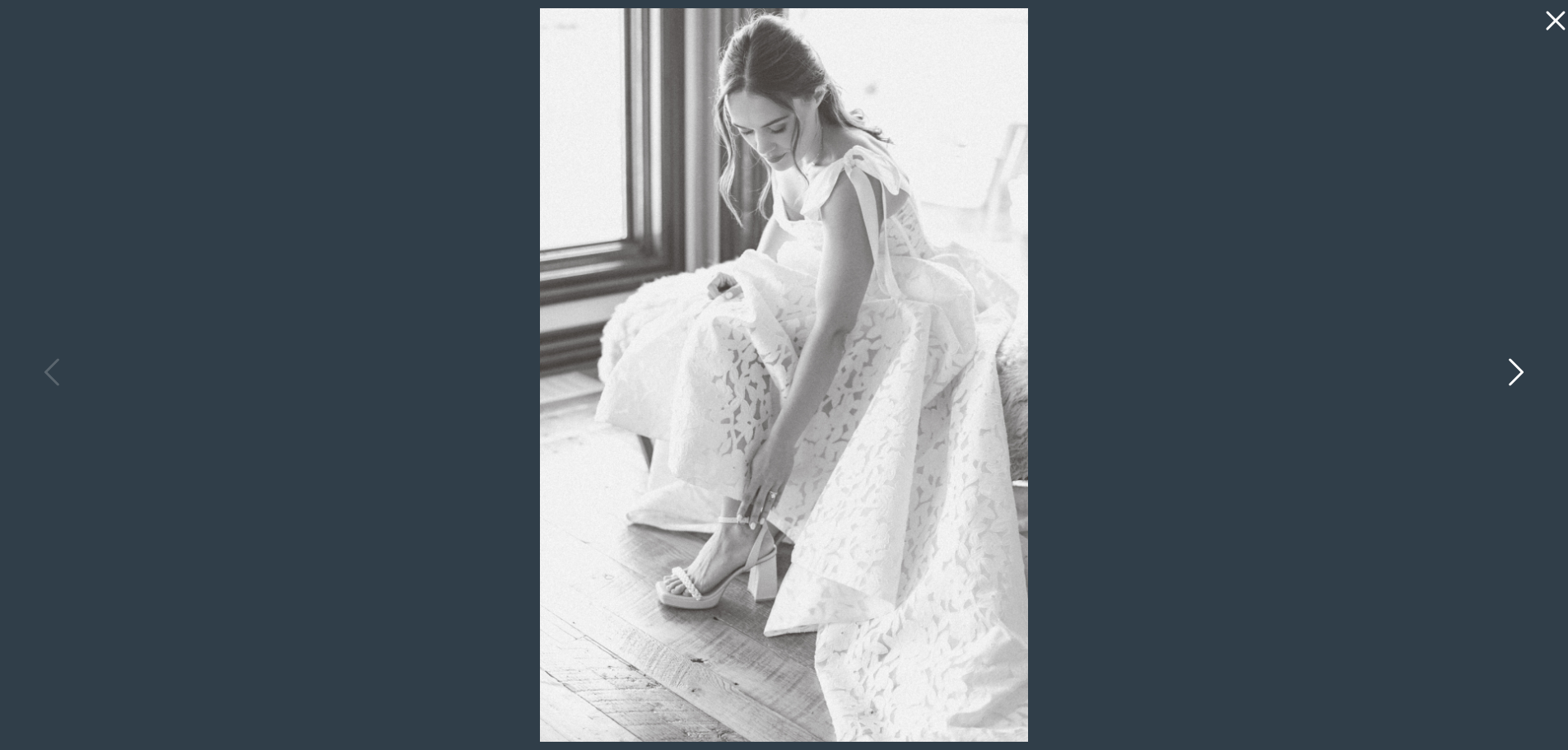
click at [1520, 376] on icon at bounding box center [1514, 376] width 41 height 49
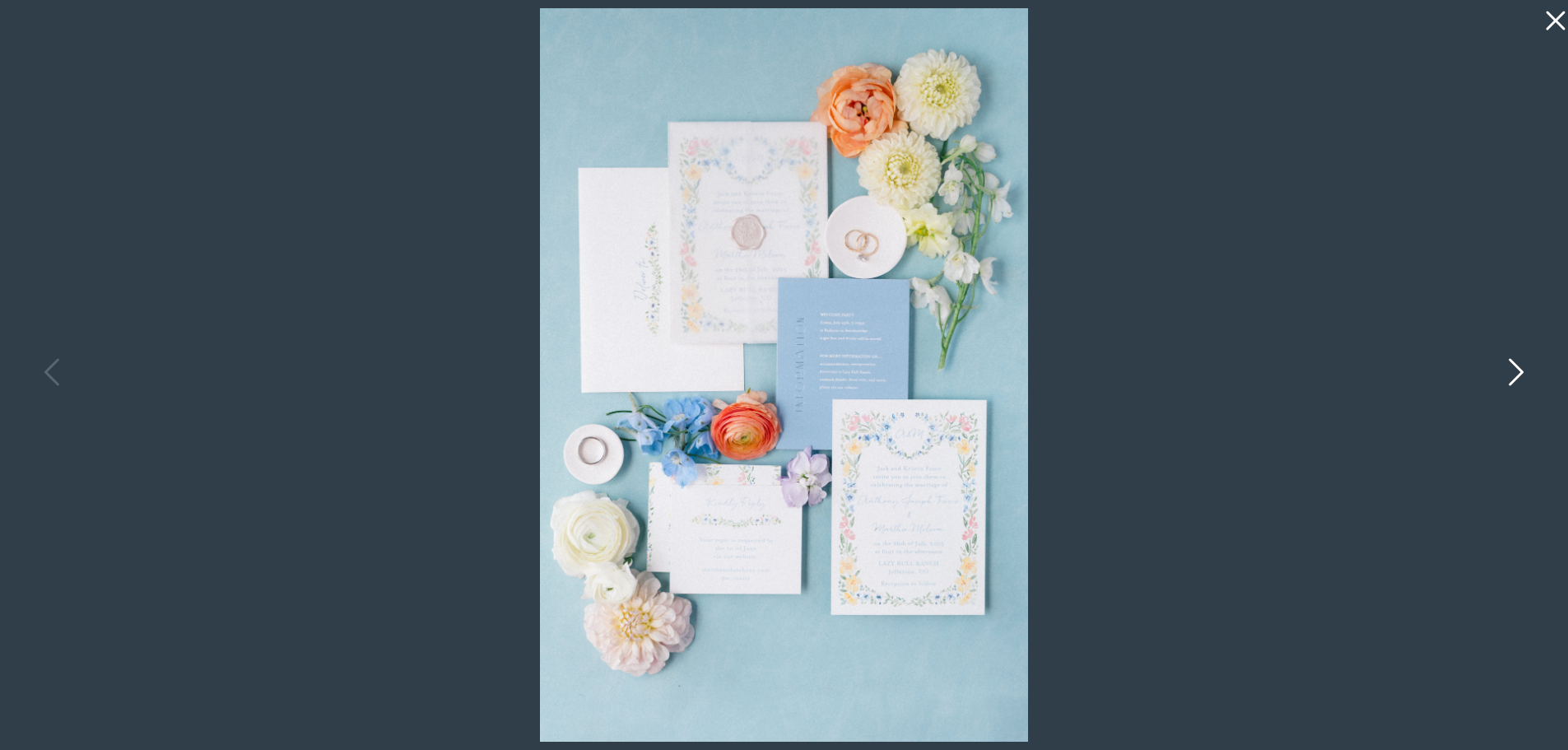
click at [1520, 376] on icon at bounding box center [1514, 376] width 41 height 49
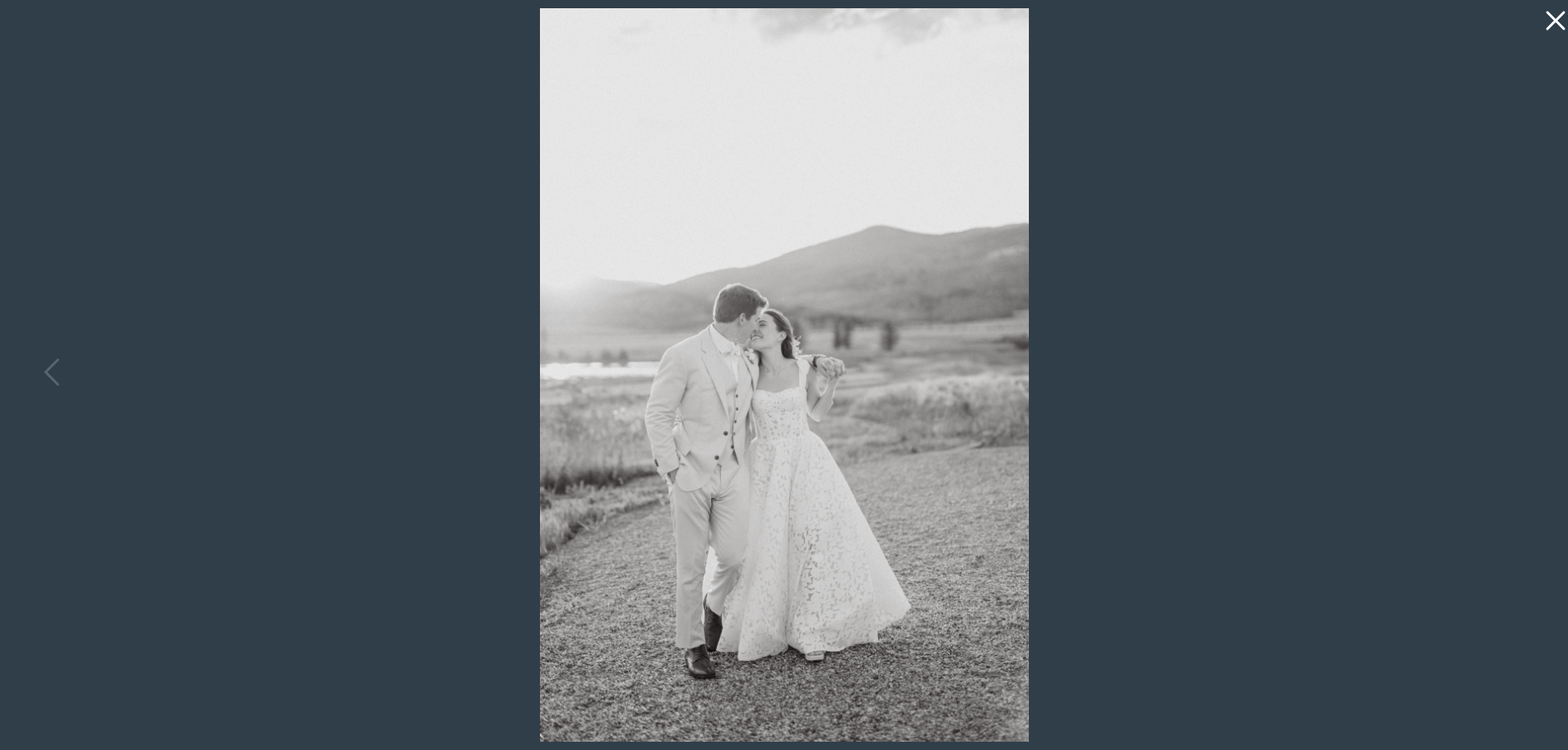
click at [1520, 376] on div at bounding box center [784, 375] width 1568 height 750
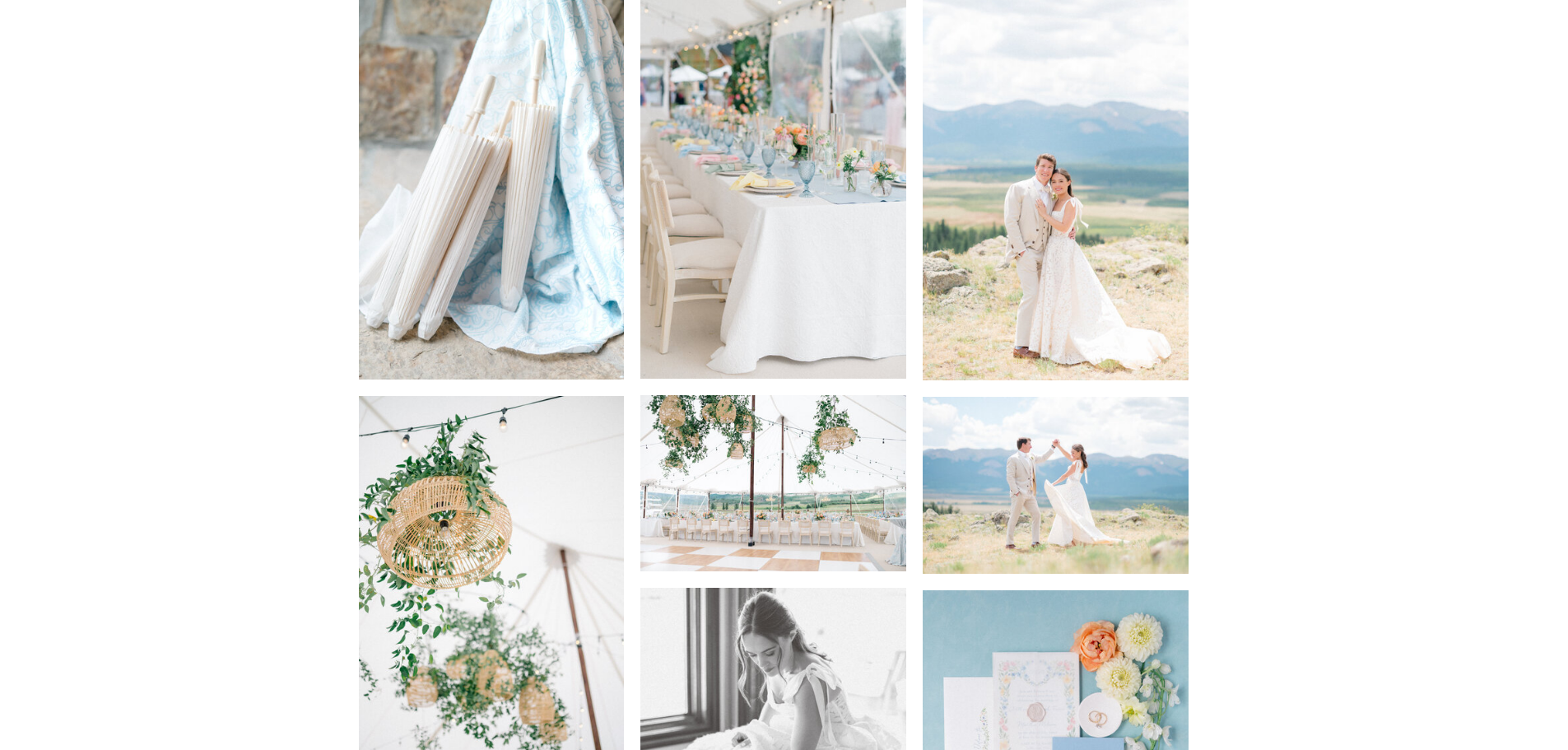
scroll to position [5375, 0]
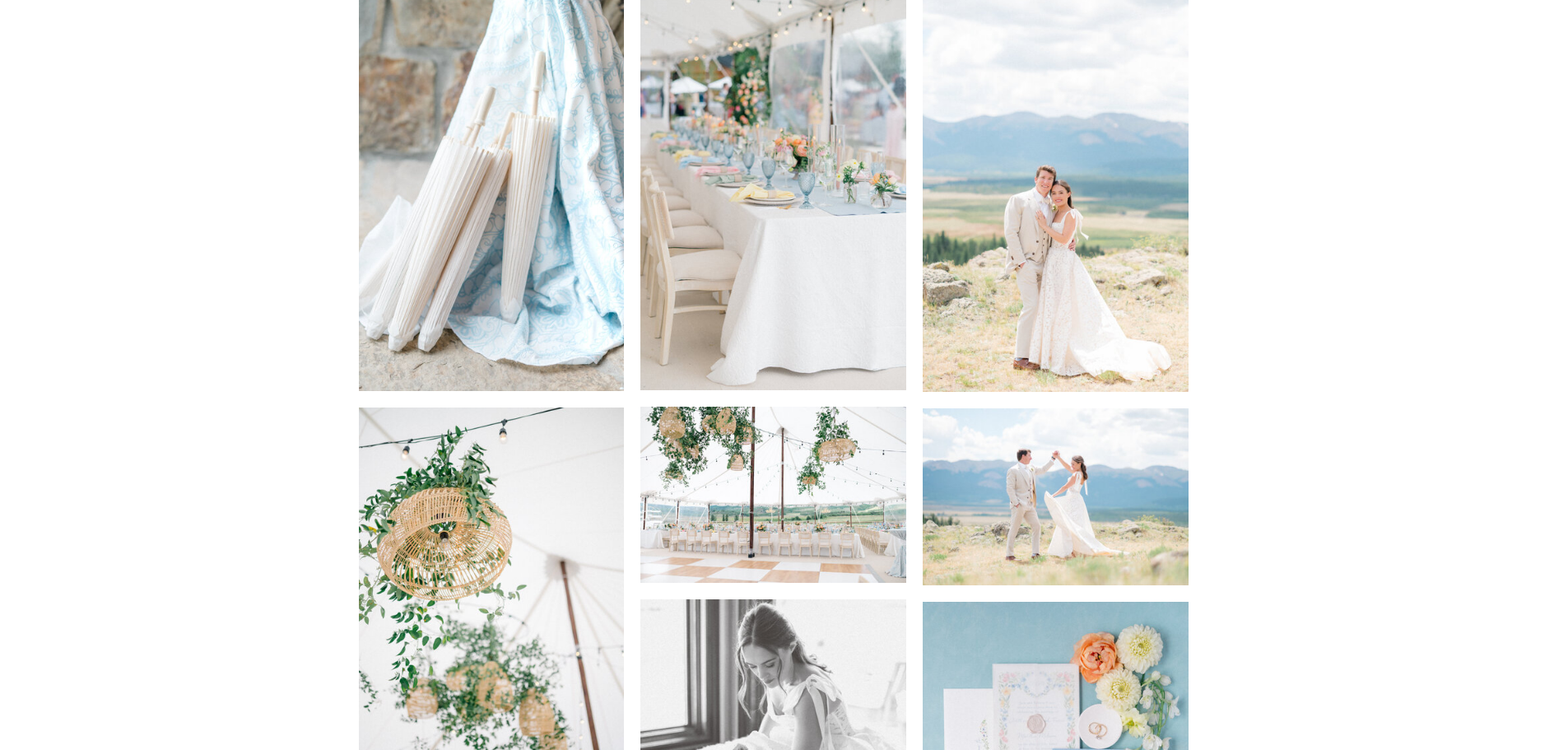
click at [748, 546] on img at bounding box center [773, 495] width 266 height 177
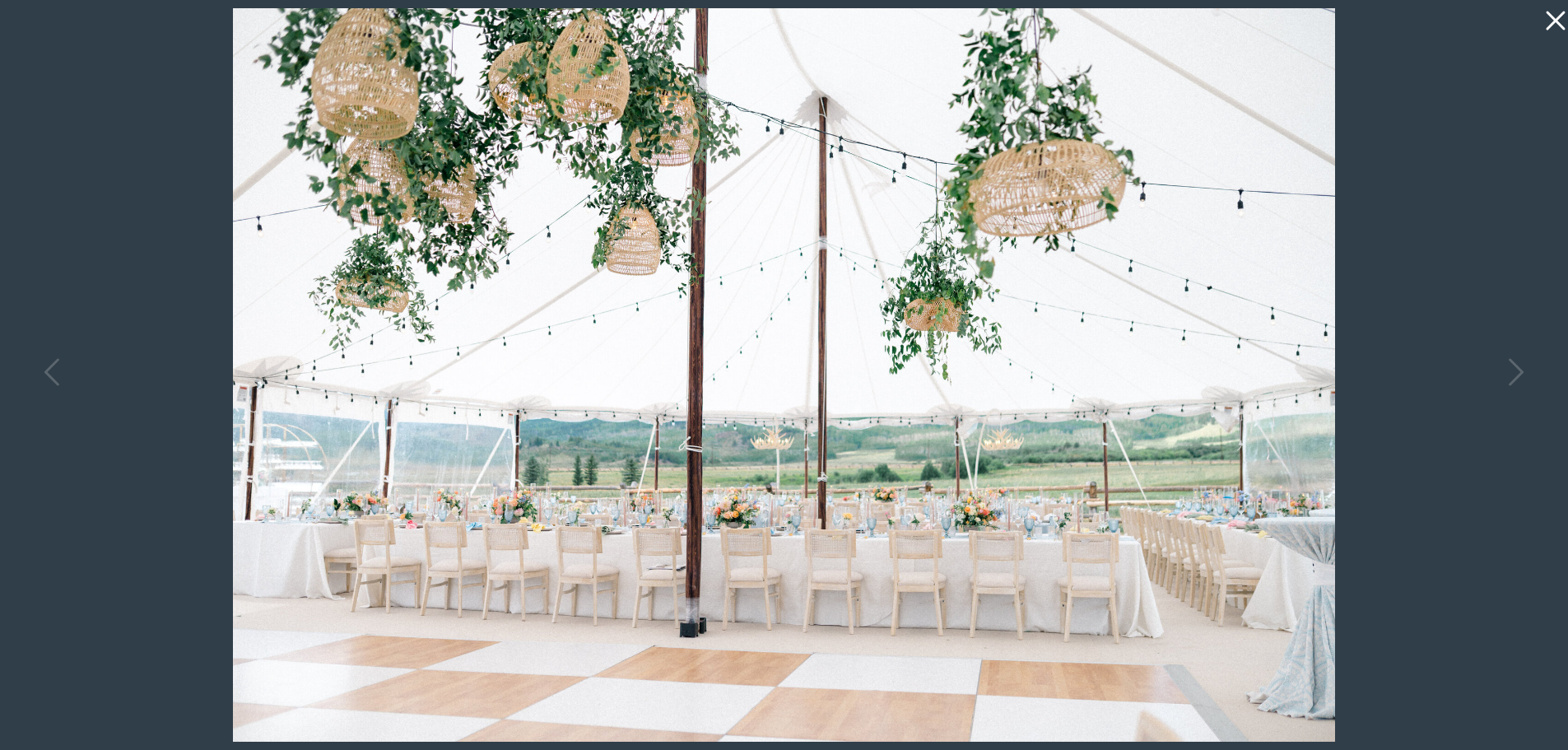
click at [1460, 497] on div at bounding box center [784, 375] width 1568 height 750
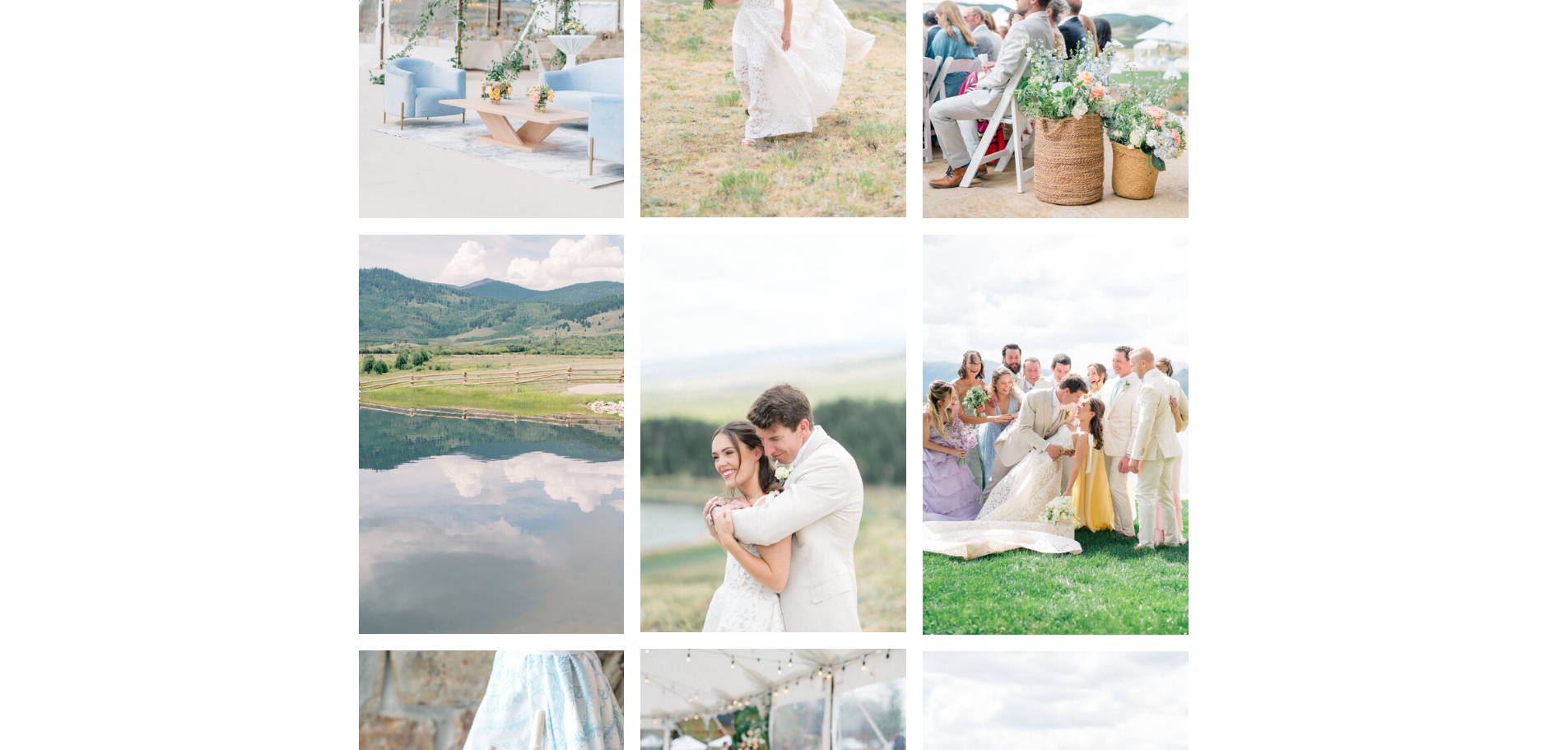
scroll to position [4058, 0]
